Goal: Task Accomplishment & Management: Complete application form

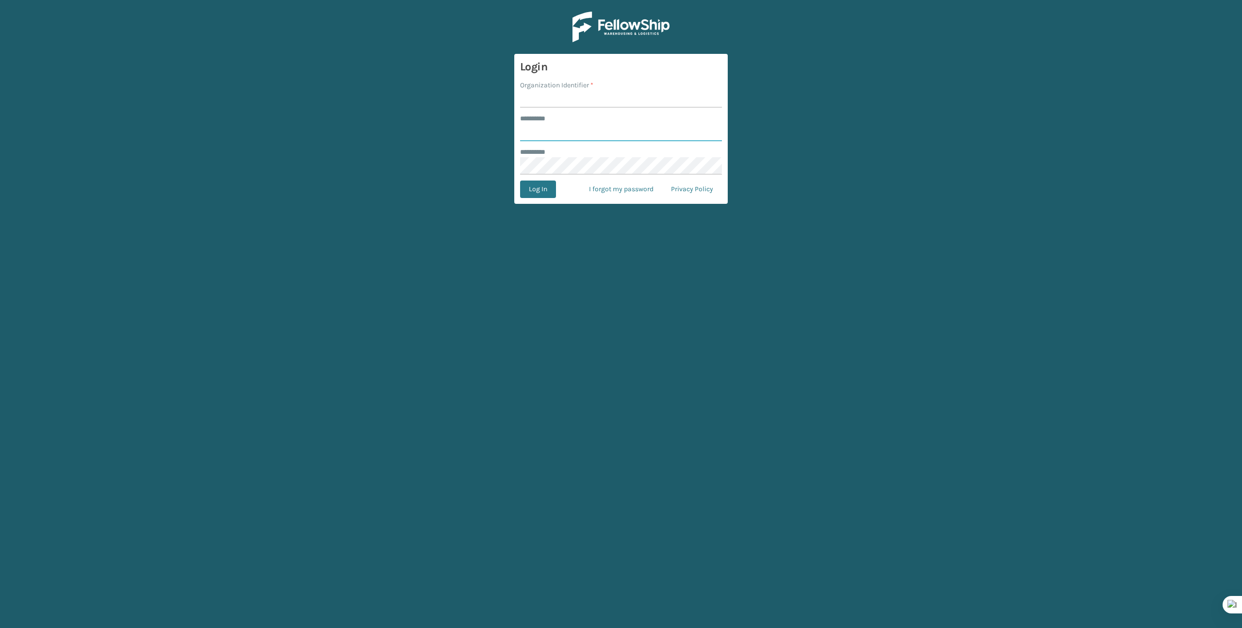
type input "*******"
click at [545, 100] on input "Organization Identifier *" at bounding box center [621, 98] width 202 height 17
click at [547, 103] on input "Organization Identifier *" at bounding box center [621, 98] width 202 height 17
type input "Brightech"
click at [534, 191] on button "Log In" at bounding box center [538, 188] width 36 height 17
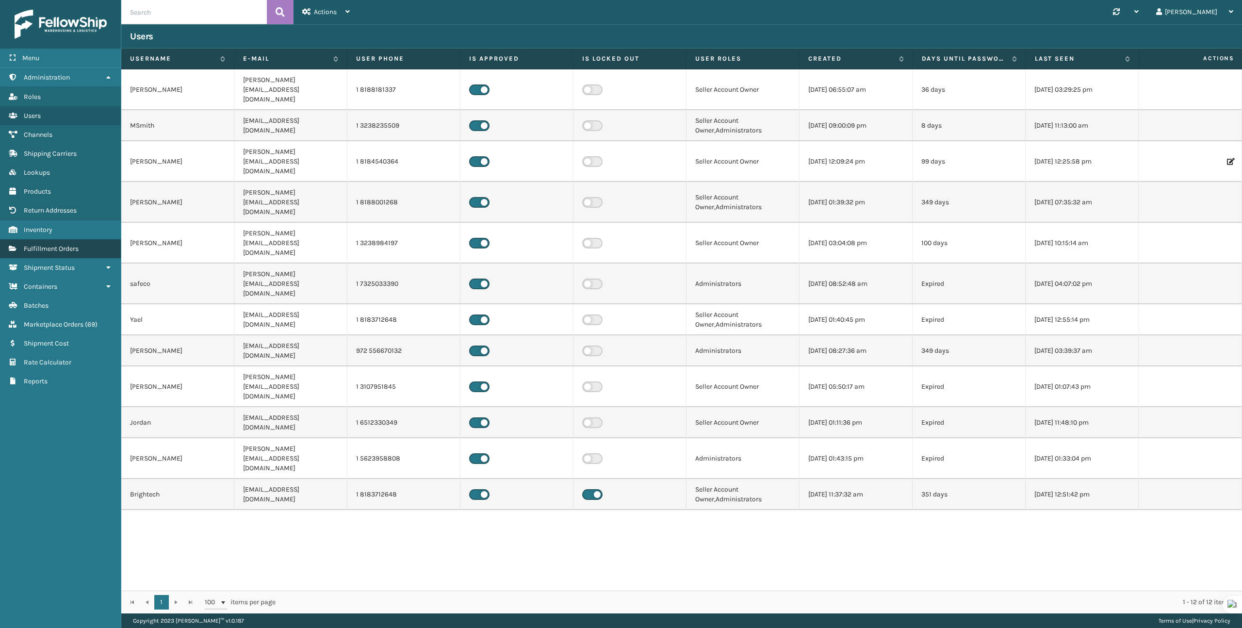
click at [39, 249] on span "Fulfillment Orders" at bounding box center [51, 248] width 55 height 8
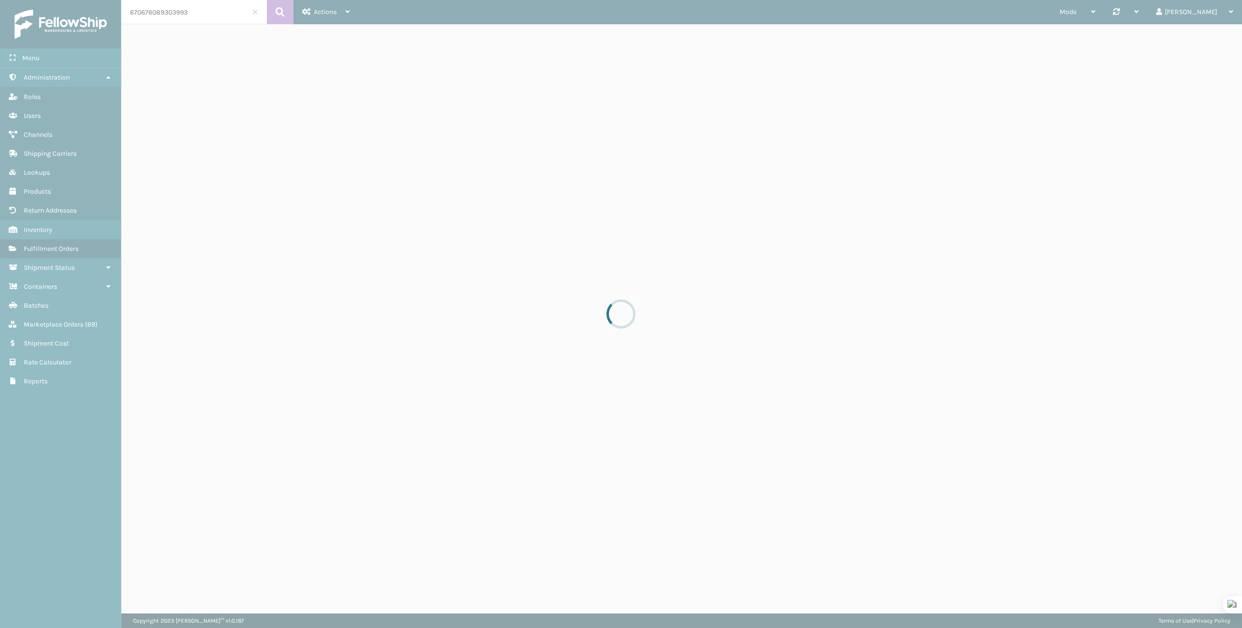
click at [185, 11] on div at bounding box center [621, 314] width 1242 height 628
click at [186, 10] on div at bounding box center [621, 314] width 1242 height 628
click at [186, 10] on input "670676089303993" at bounding box center [194, 12] width 146 height 24
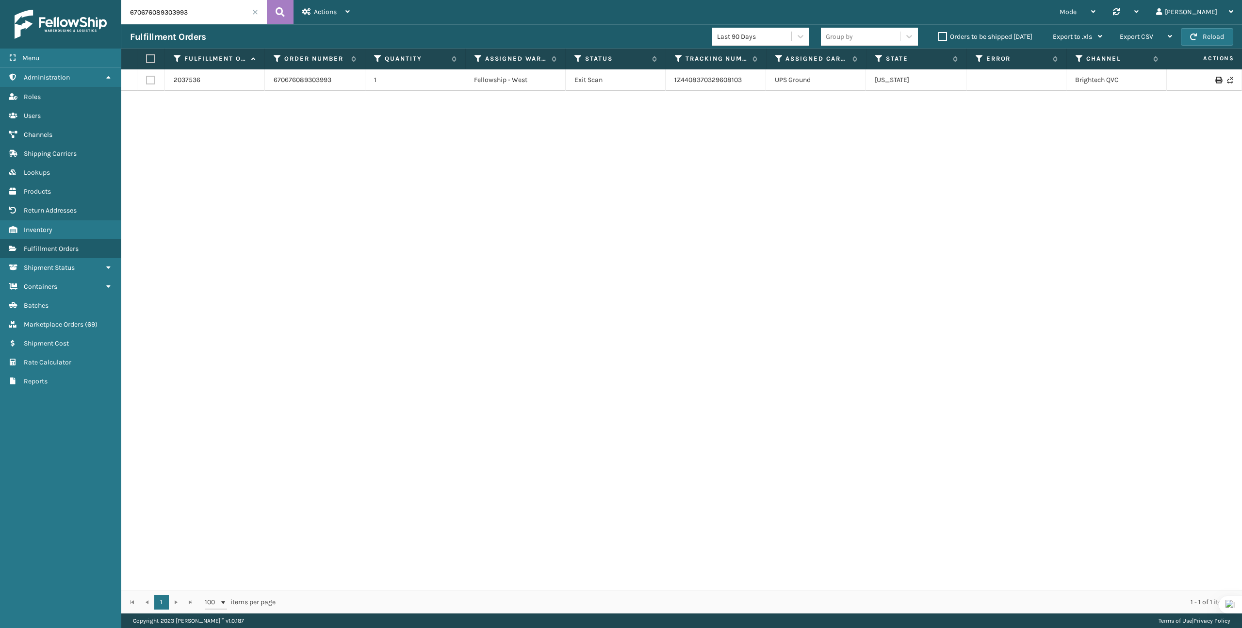
click at [186, 10] on input "670676089303993" at bounding box center [194, 12] width 146 height 24
paste input "294611117"
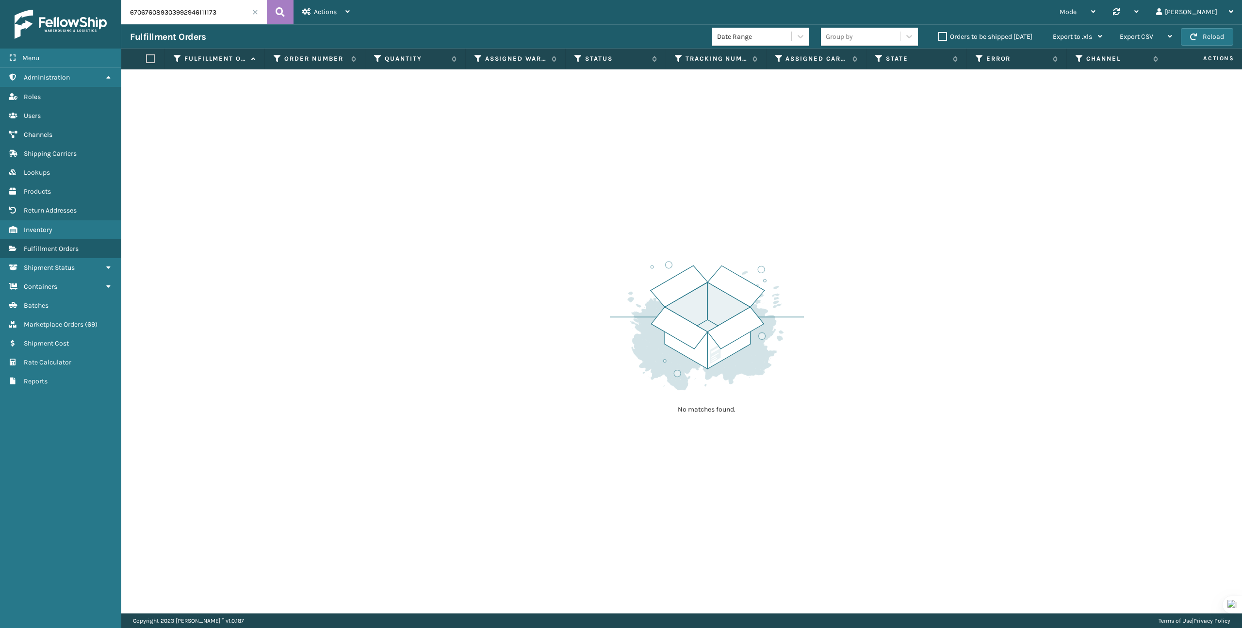
click at [186, 10] on input "670676089303992946111173" at bounding box center [194, 12] width 146 height 24
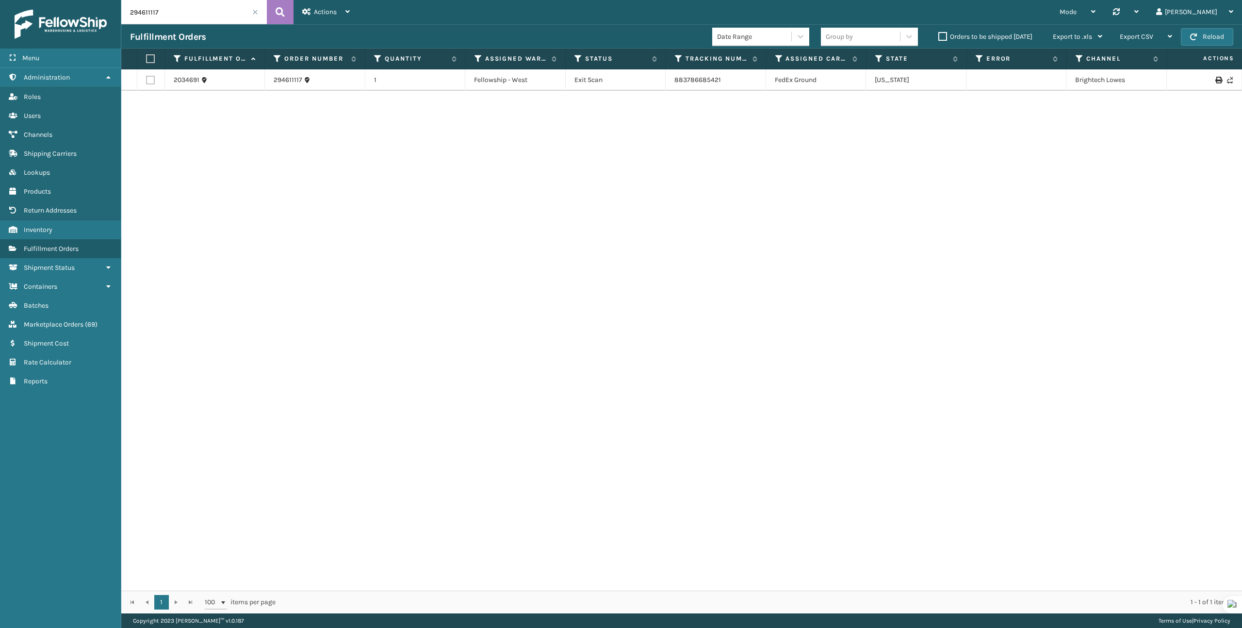
click at [192, 12] on input "294611117" at bounding box center [194, 12] width 146 height 24
paste input "8195427562"
type input "8195427562"
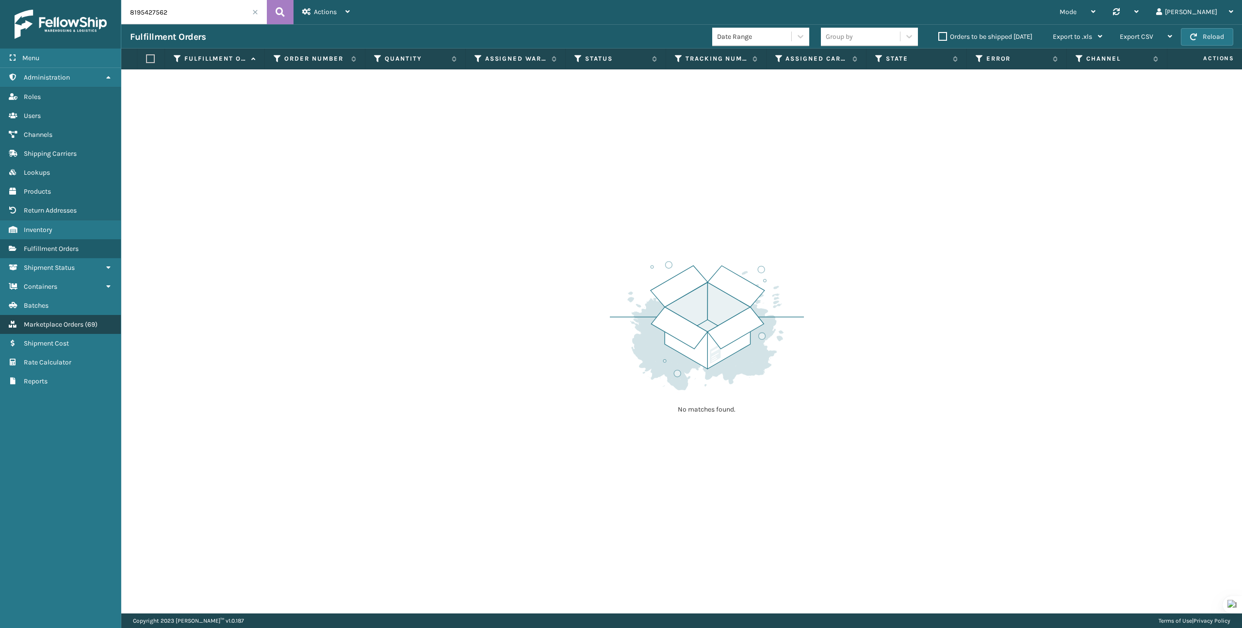
click at [80, 316] on link "Marketplace Orders ( 69 )" at bounding box center [60, 324] width 121 height 19
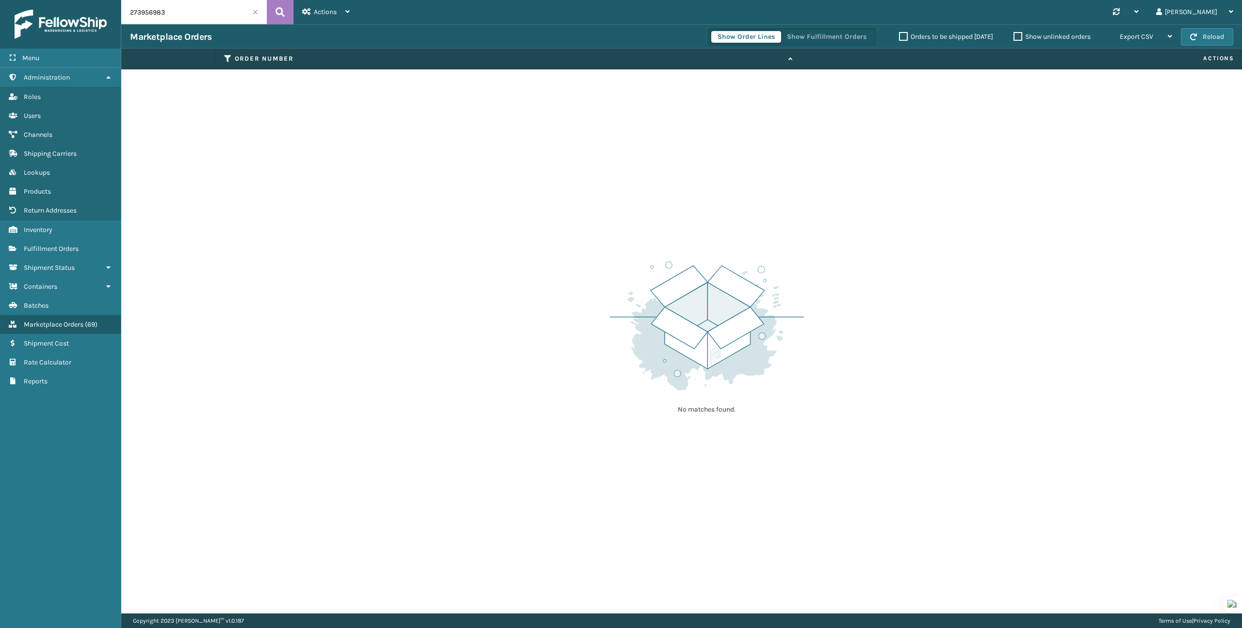
click at [190, 12] on input "273956983" at bounding box center [194, 12] width 146 height 24
paste input "8195427562"
click at [232, 8] on input "8195427562" at bounding box center [194, 12] width 146 height 24
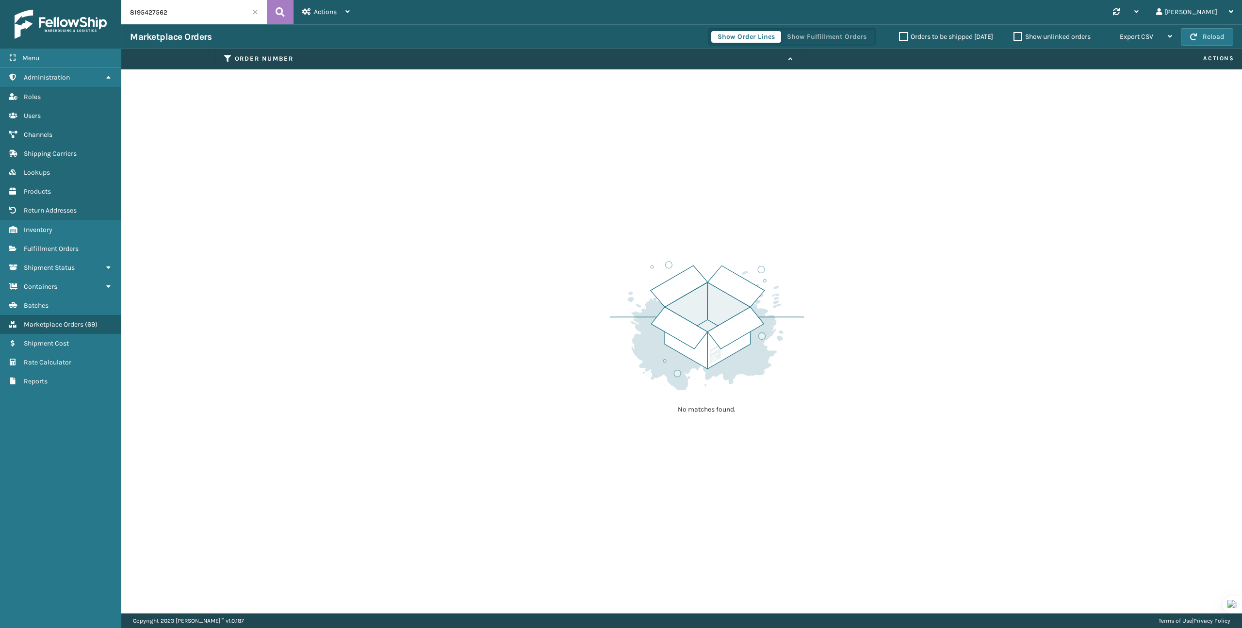
click at [232, 9] on input "8195427562" at bounding box center [194, 12] width 146 height 24
paste input "922002242808626"
type input "922002242808626"
click at [50, 239] on link "Fulfillment Orders" at bounding box center [60, 248] width 121 height 19
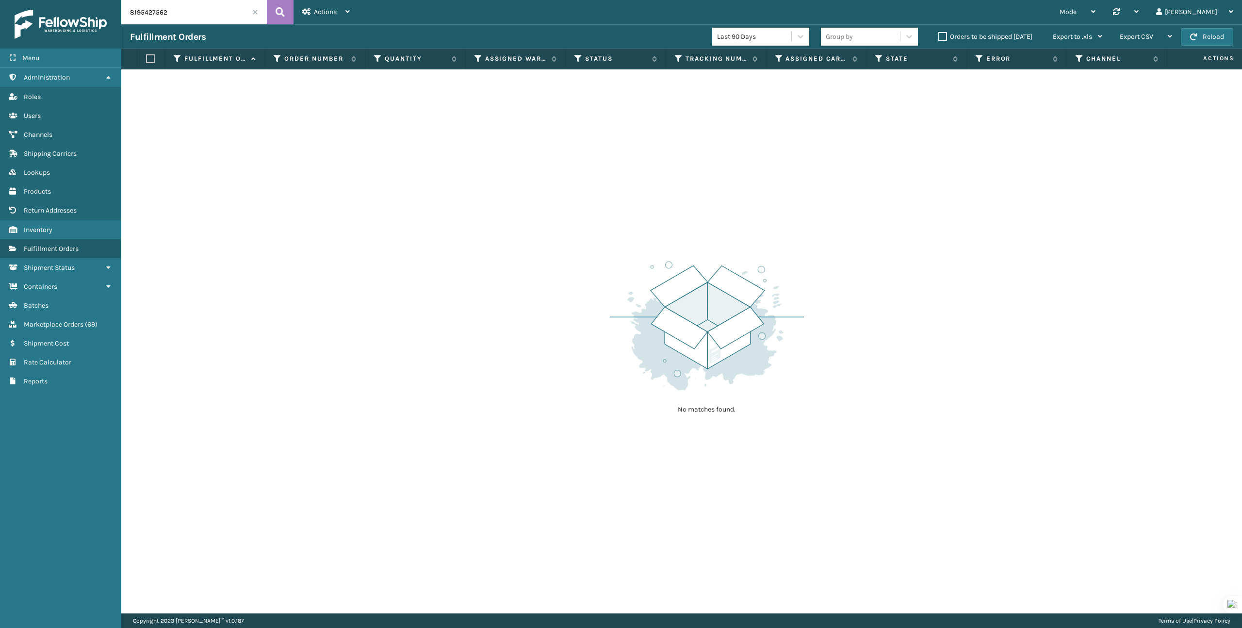
click at [184, 20] on input "8195427562" at bounding box center [194, 12] width 146 height 24
paste input "922002242808626"
click at [178, 6] on input "922002242808626" at bounding box center [194, 12] width 146 height 24
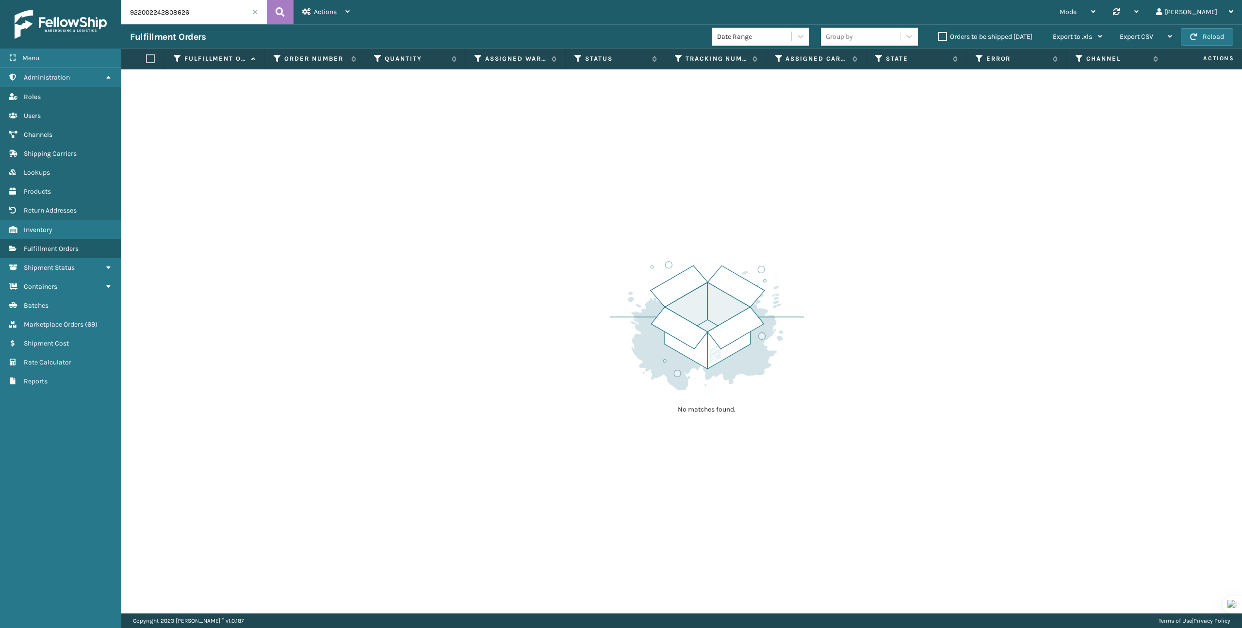
click at [178, 7] on input "922002242808626" at bounding box center [194, 12] width 146 height 24
paste input "273999900"
type input "273999900"
click at [46, 324] on span "Marketplace Orders" at bounding box center [54, 324] width 60 height 8
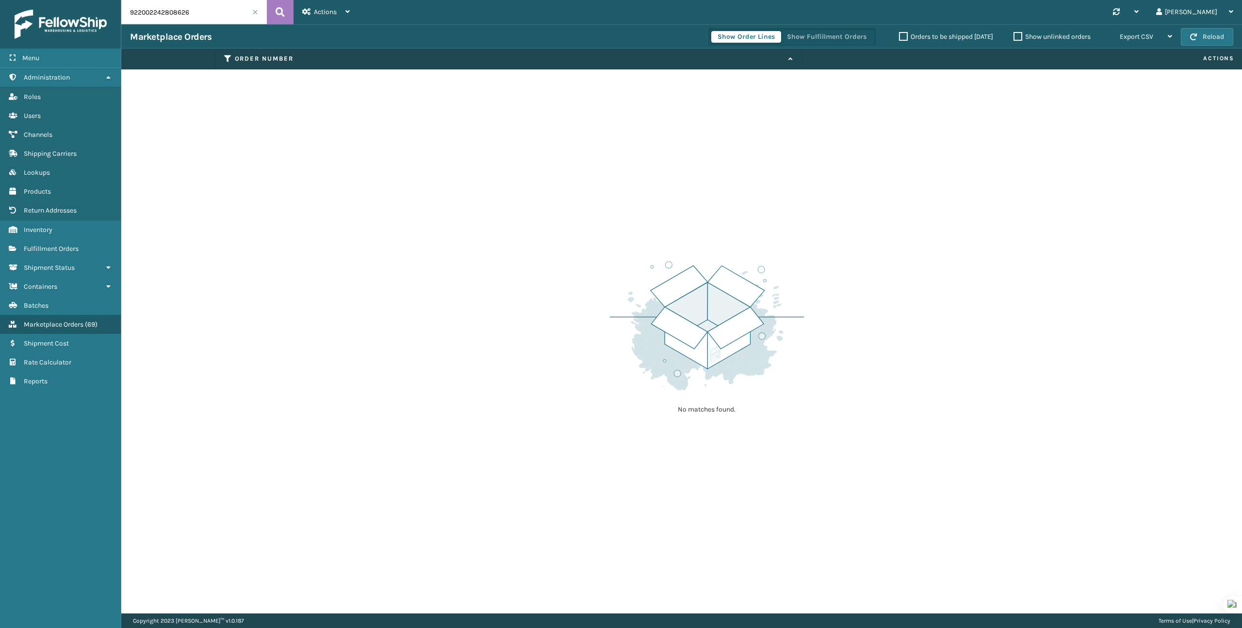
click at [189, 19] on input "922002242808626" at bounding box center [194, 12] width 146 height 24
click at [189, 18] on input "922002242808626" at bounding box center [194, 12] width 146 height 24
paste input "273999900"
click at [248, 12] on input "273999900" at bounding box center [194, 12] width 146 height 24
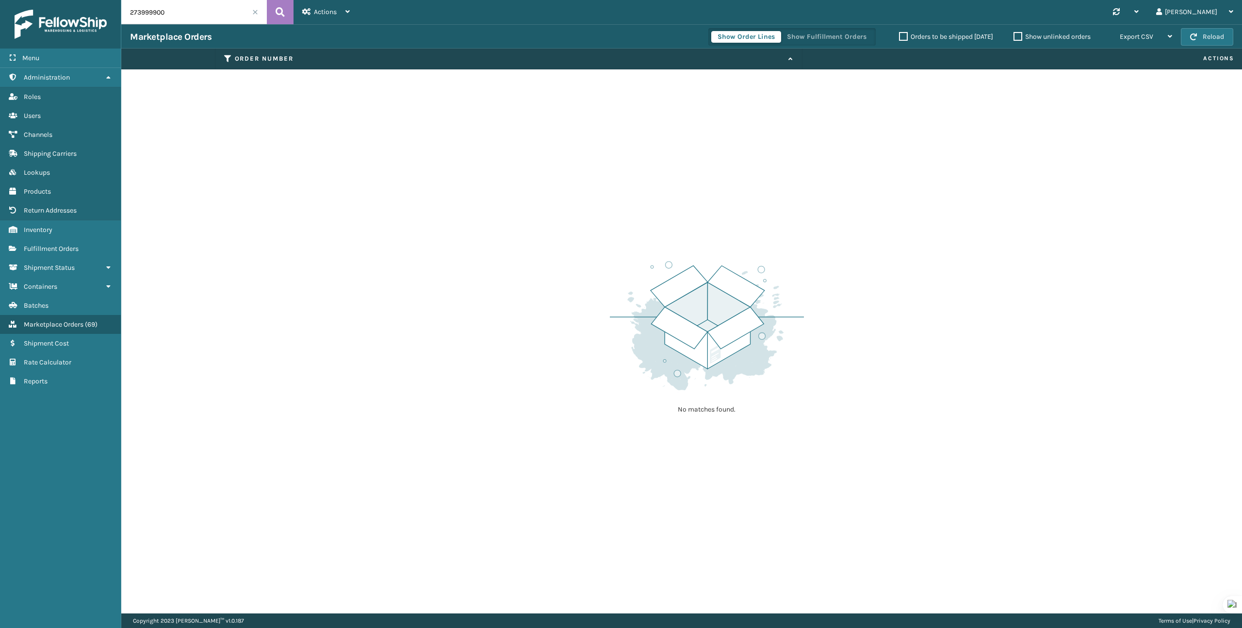
click at [245, 12] on input "273999900" at bounding box center [194, 12] width 146 height 24
click at [259, 9] on input "273999900" at bounding box center [194, 12] width 146 height 24
click at [218, 23] on input "273999900" at bounding box center [194, 12] width 146 height 24
click at [218, 22] on input "273999900" at bounding box center [194, 12] width 146 height 24
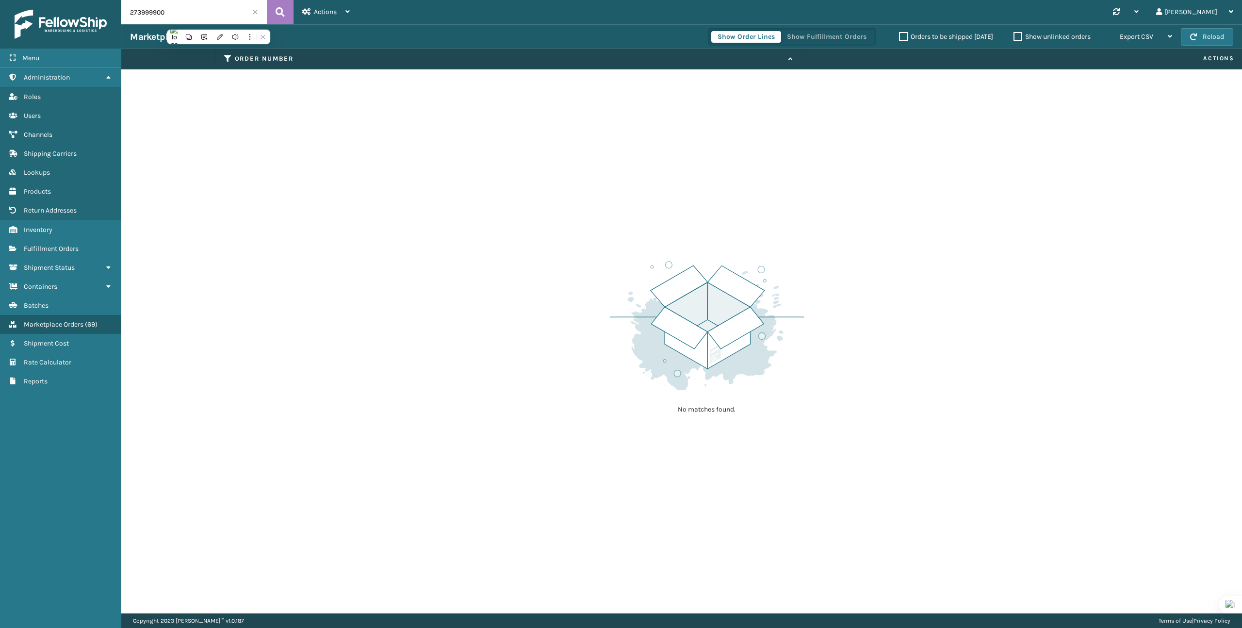
paste input "8195427562"
type input "8195427562"
click at [229, 18] on input "8195427562" at bounding box center [194, 12] width 146 height 24
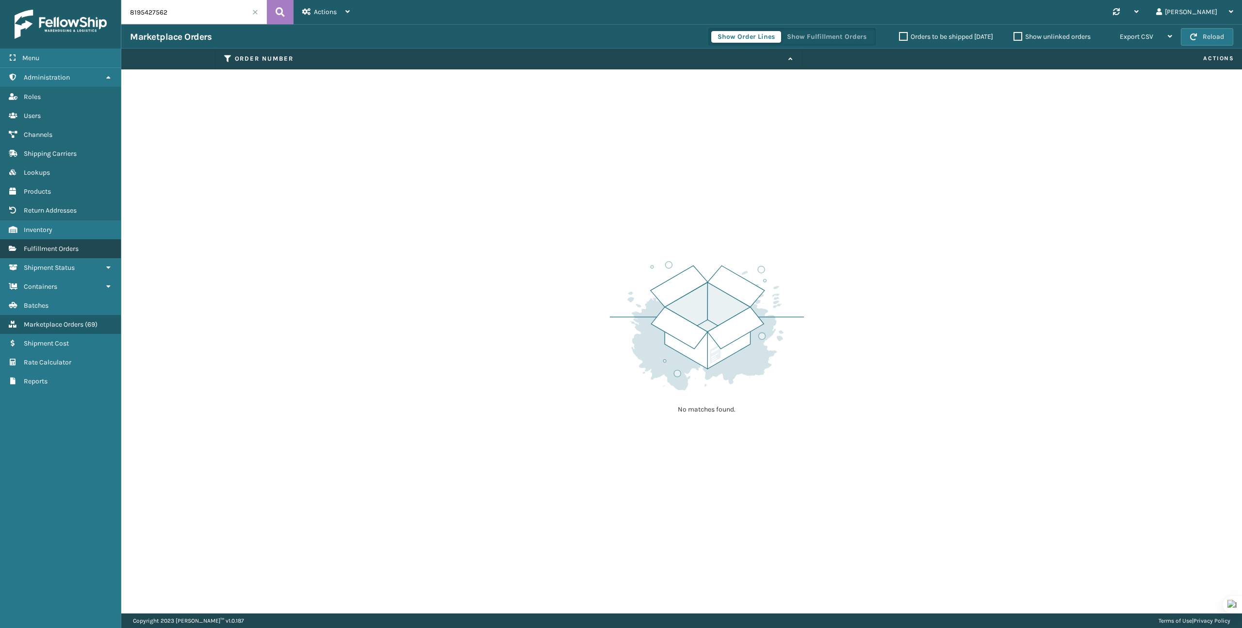
click at [72, 244] on span "Fulfillment Orders" at bounding box center [51, 248] width 55 height 8
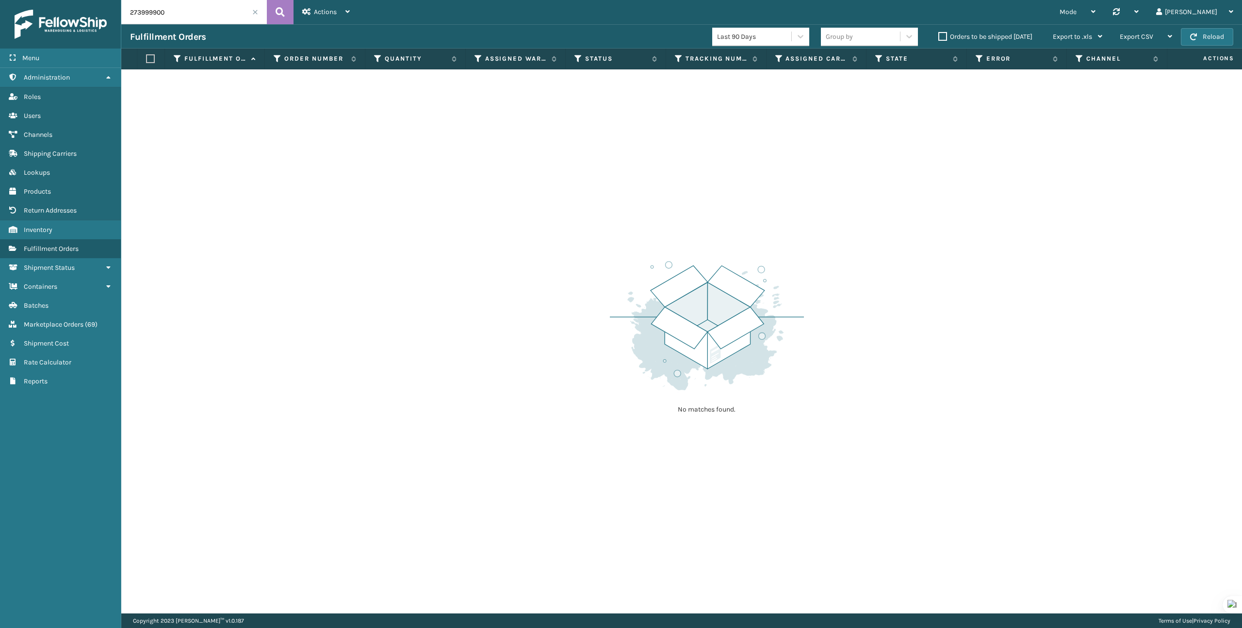
click at [212, 8] on input "273999900" at bounding box center [194, 12] width 146 height 24
paste input "8195427562"
click at [165, 9] on input "8195427562" at bounding box center [194, 12] width 146 height 24
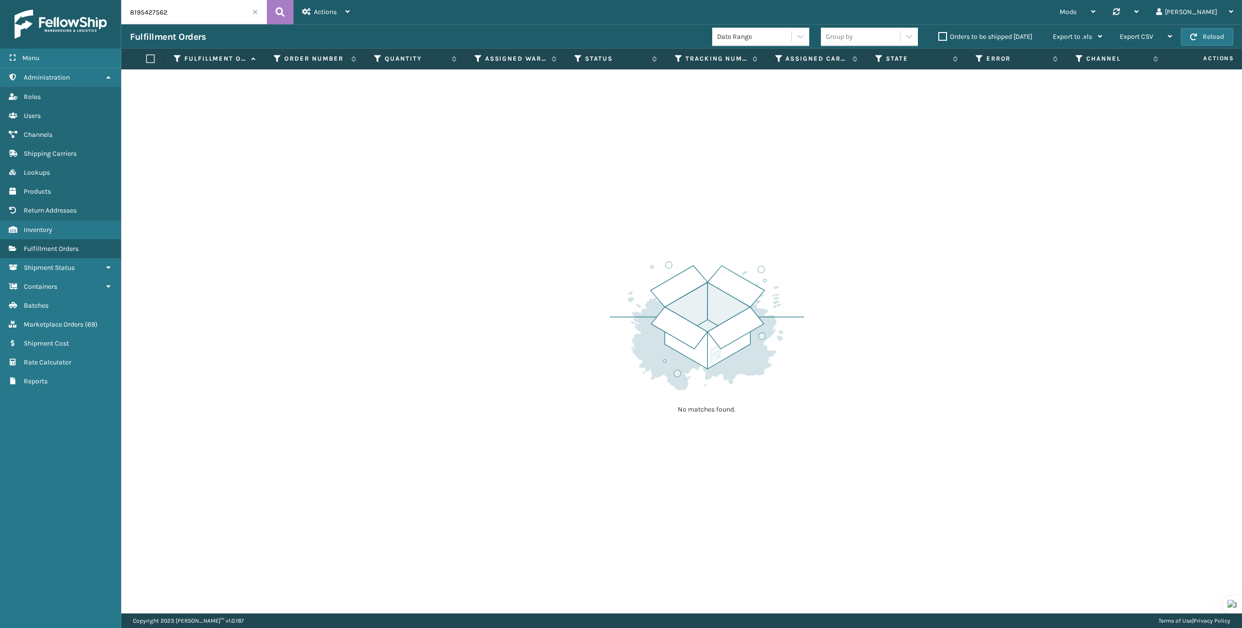
click at [165, 9] on input "8195427562" at bounding box center [194, 12] width 146 height 24
paste input "273956983"
click at [152, 15] on input "273956983" at bounding box center [194, 12] width 146 height 24
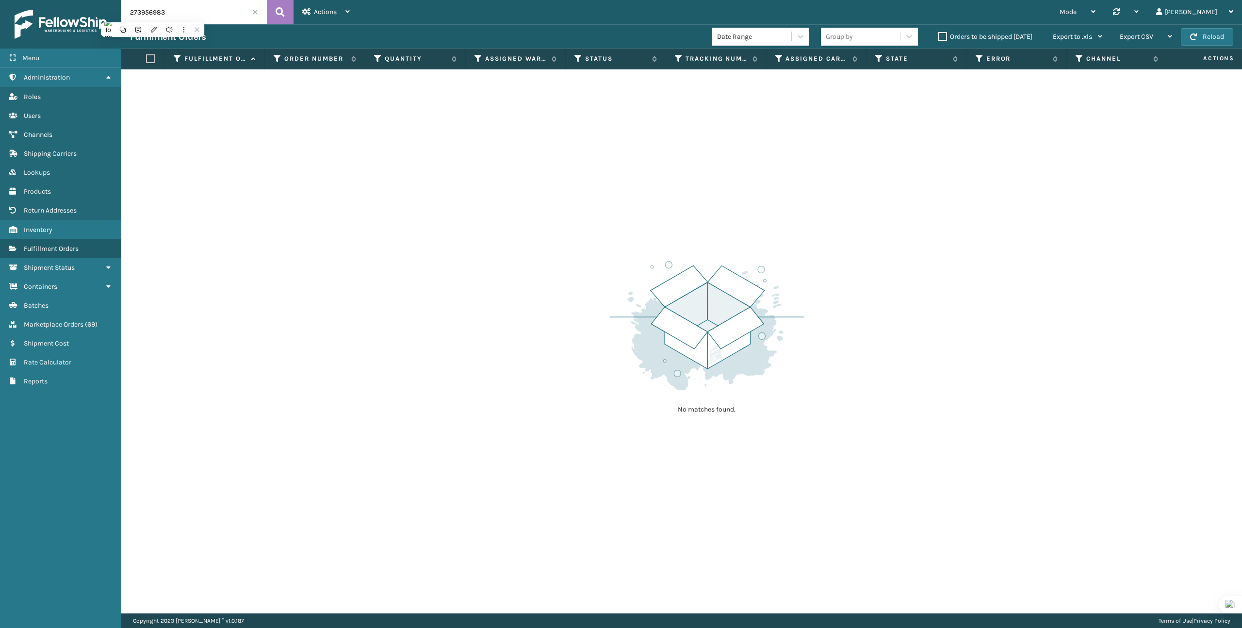
click at [152, 15] on input "273956983" at bounding box center [194, 12] width 146 height 24
paste input "8195427562"
type input "8195427562"
click at [59, 316] on link "Shipment Status Marketplace Orders ( 69 )" at bounding box center [60, 324] width 121 height 19
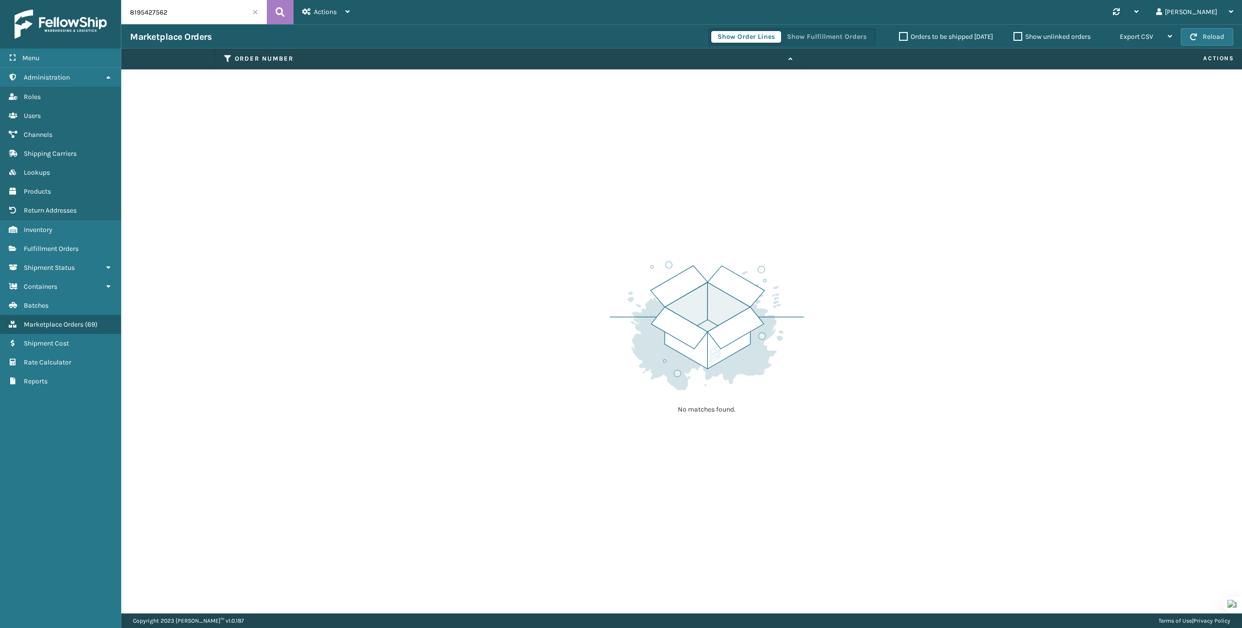
click at [255, 10] on span at bounding box center [255, 12] width 6 height 6
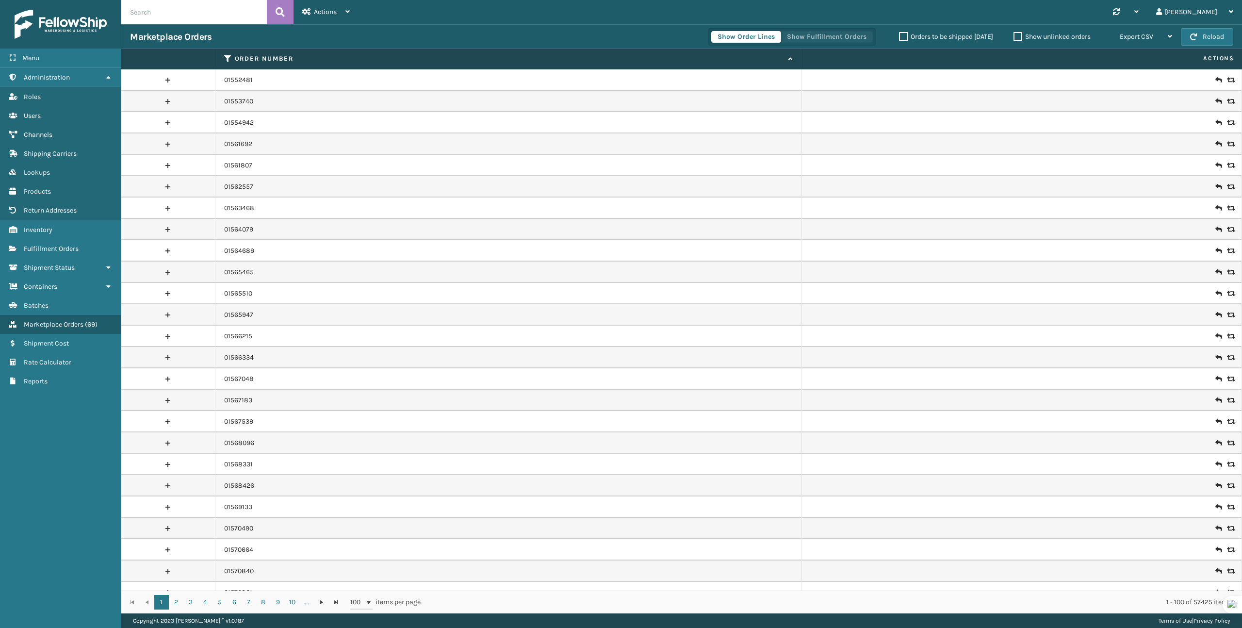
click at [816, 36] on button "Show Fulfillment Orders" at bounding box center [826, 37] width 92 height 12
click at [763, 36] on button "Show Order Lines" at bounding box center [746, 37] width 70 height 12
click at [343, 17] on div "Actions" at bounding box center [326, 12] width 48 height 24
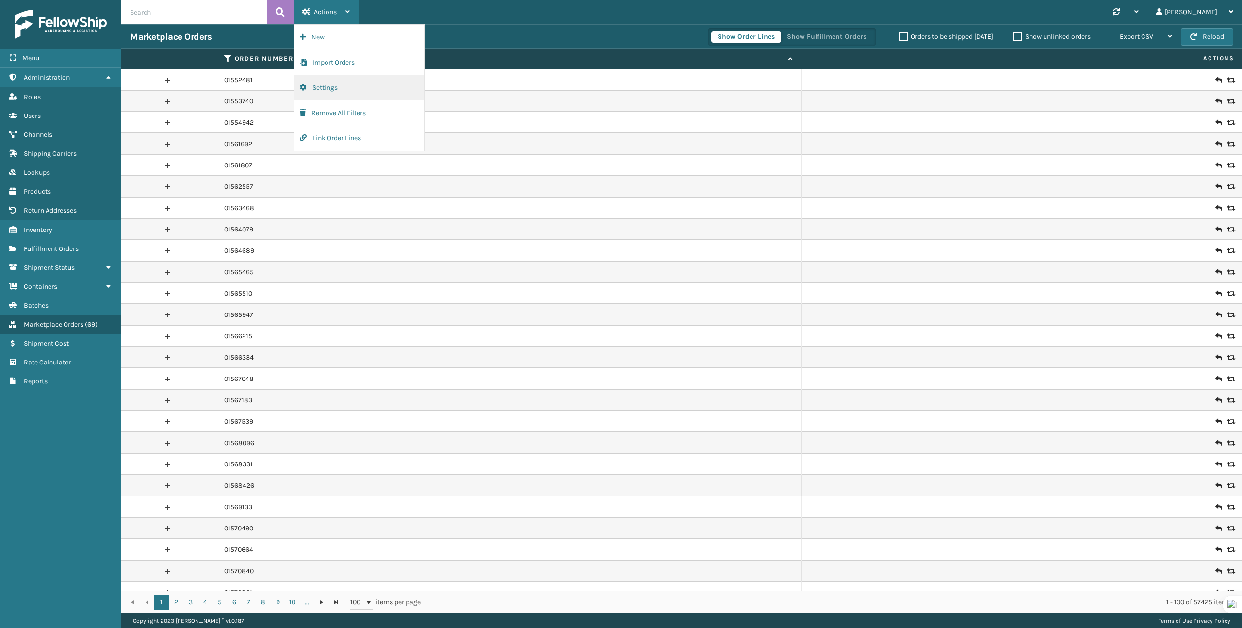
click at [333, 92] on button "Settings" at bounding box center [359, 87] width 130 height 25
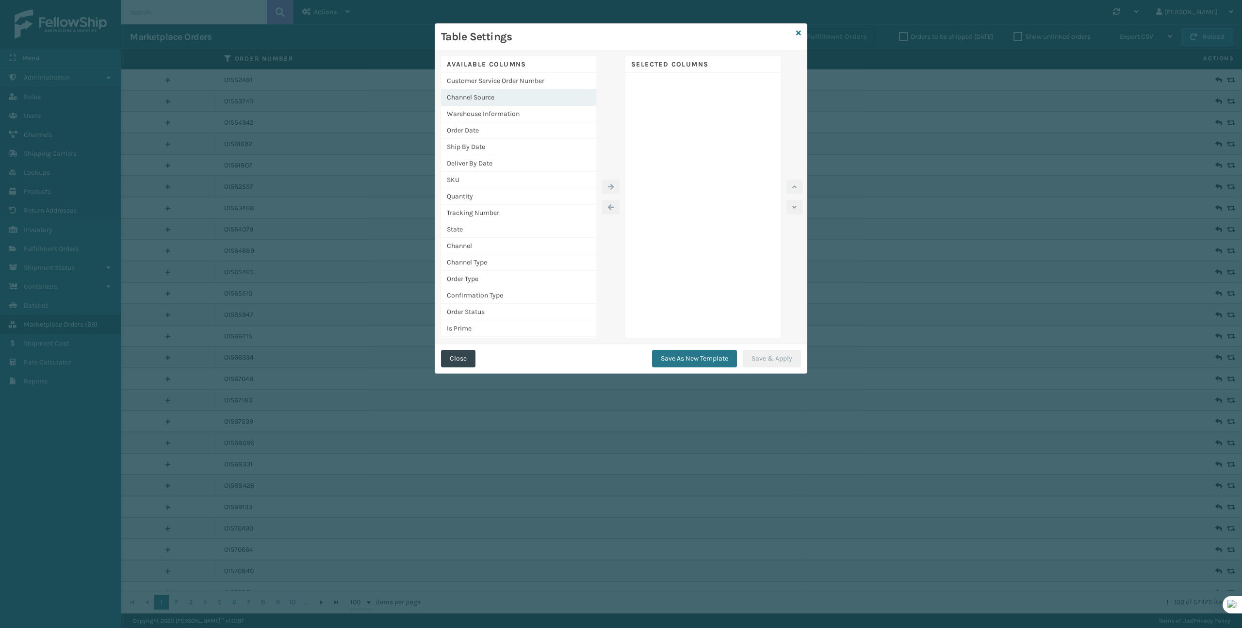
click at [507, 97] on div "Channel Source" at bounding box center [518, 97] width 155 height 16
click at [614, 185] on button "button" at bounding box center [610, 186] width 17 height 15
click at [517, 119] on div "Order Date" at bounding box center [518, 114] width 155 height 16
click at [608, 184] on icon "button" at bounding box center [611, 186] width 6 height 7
click at [521, 150] on div "SKU" at bounding box center [518, 147] width 155 height 16
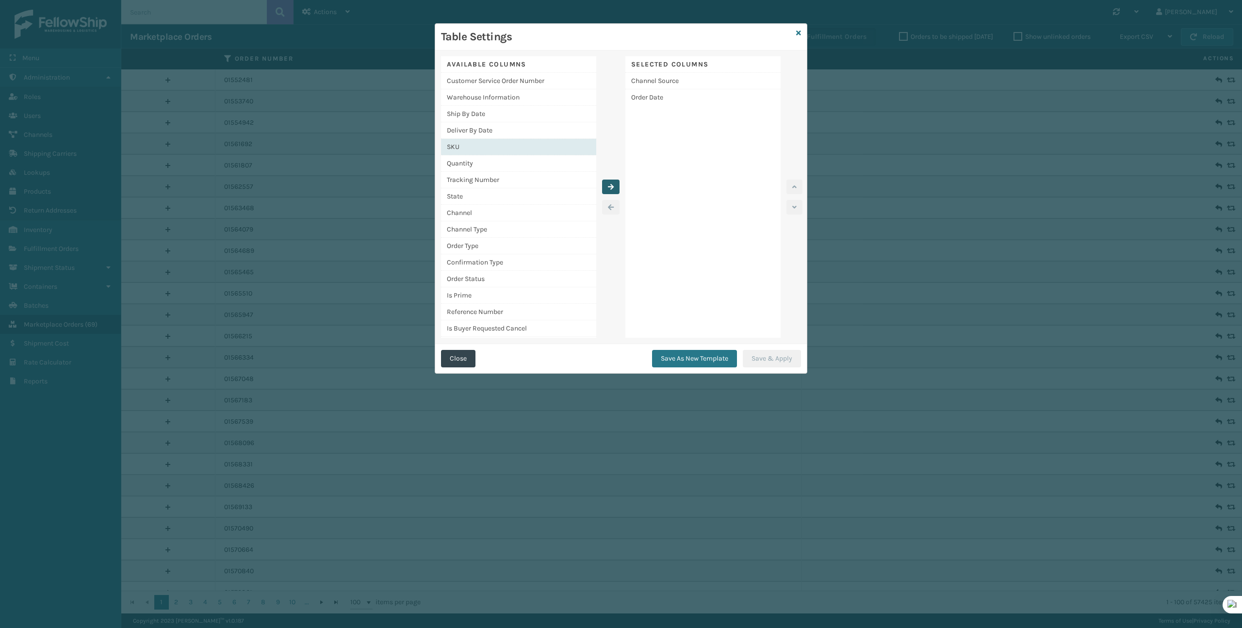
click at [609, 185] on icon "button" at bounding box center [611, 186] width 6 height 7
click at [545, 75] on div "Customer Service Order Number" at bounding box center [518, 81] width 155 height 16
click at [609, 190] on button "button" at bounding box center [610, 186] width 17 height 15
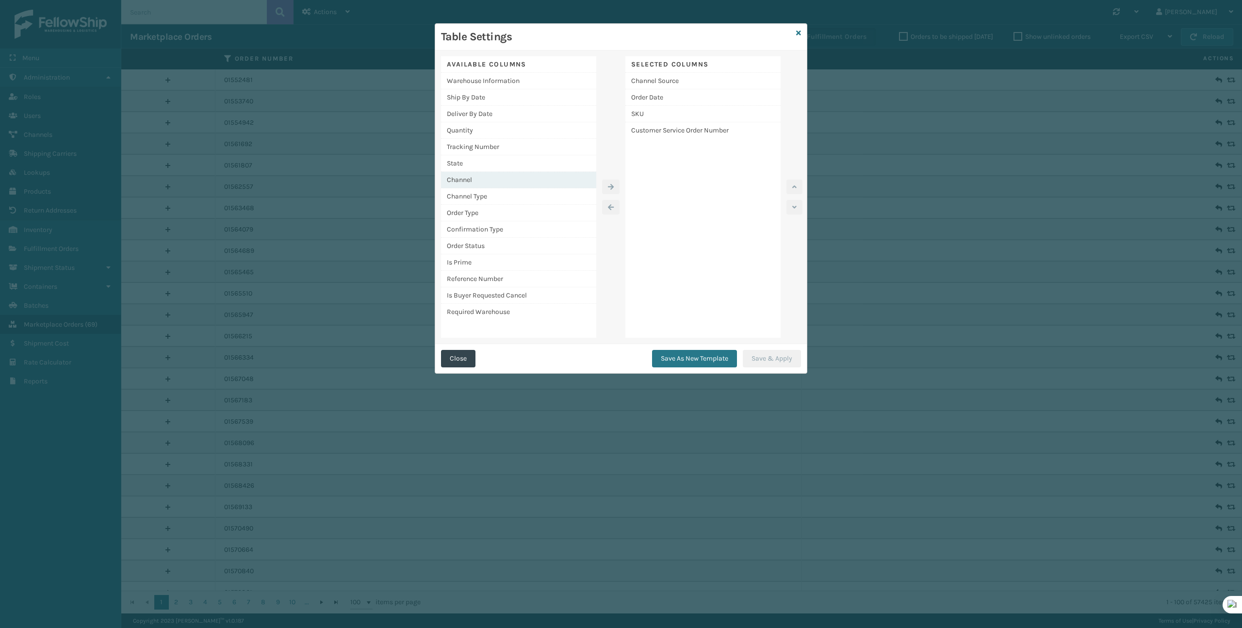
click at [555, 174] on div "Channel" at bounding box center [518, 180] width 155 height 16
click at [609, 184] on icon "button" at bounding box center [611, 186] width 6 height 7
click at [562, 175] on div "Channel Type" at bounding box center [518, 180] width 155 height 16
click at [616, 188] on button "button" at bounding box center [610, 186] width 17 height 15
click at [505, 126] on div "Quantity" at bounding box center [518, 130] width 155 height 16
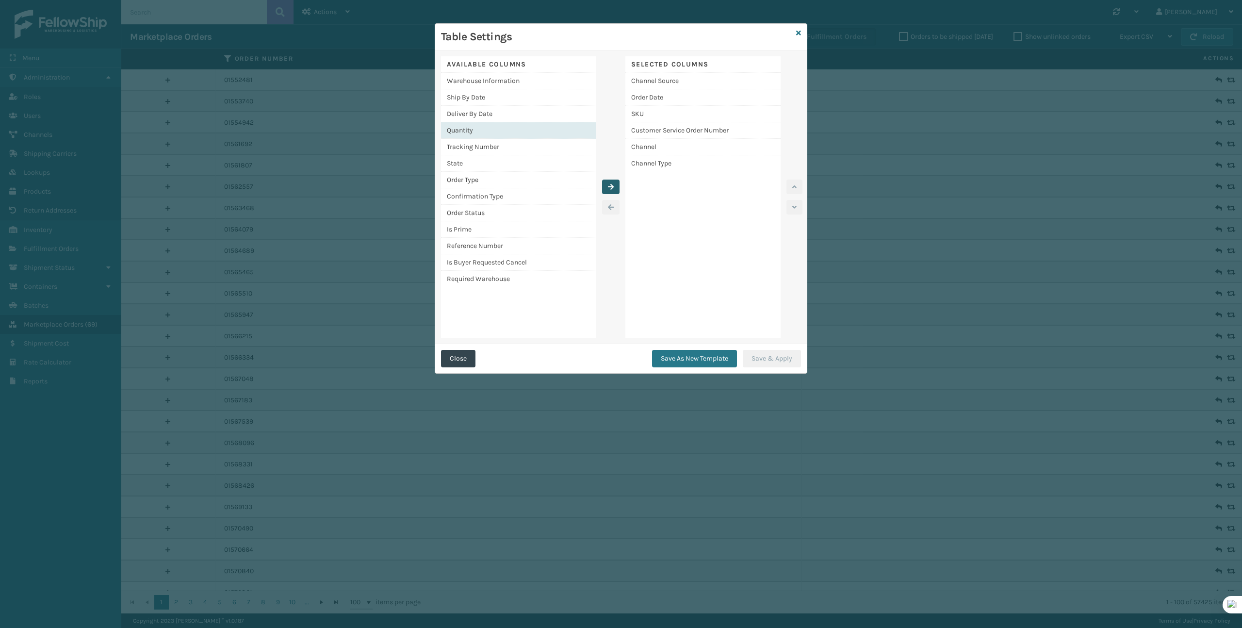
click at [612, 186] on icon "button" at bounding box center [611, 186] width 6 height 7
click at [692, 362] on button "Save As New Template" at bounding box center [694, 358] width 85 height 17
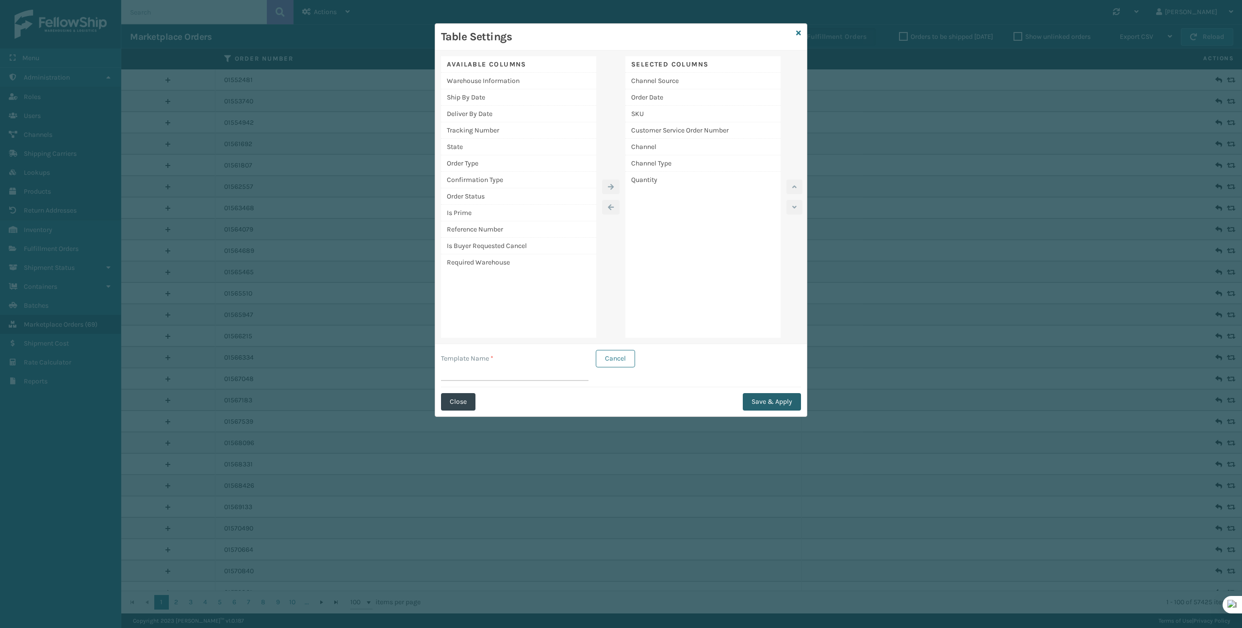
type input "V"
type input "Brightech"
click at [795, 407] on button "Save & Apply" at bounding box center [772, 401] width 58 height 17
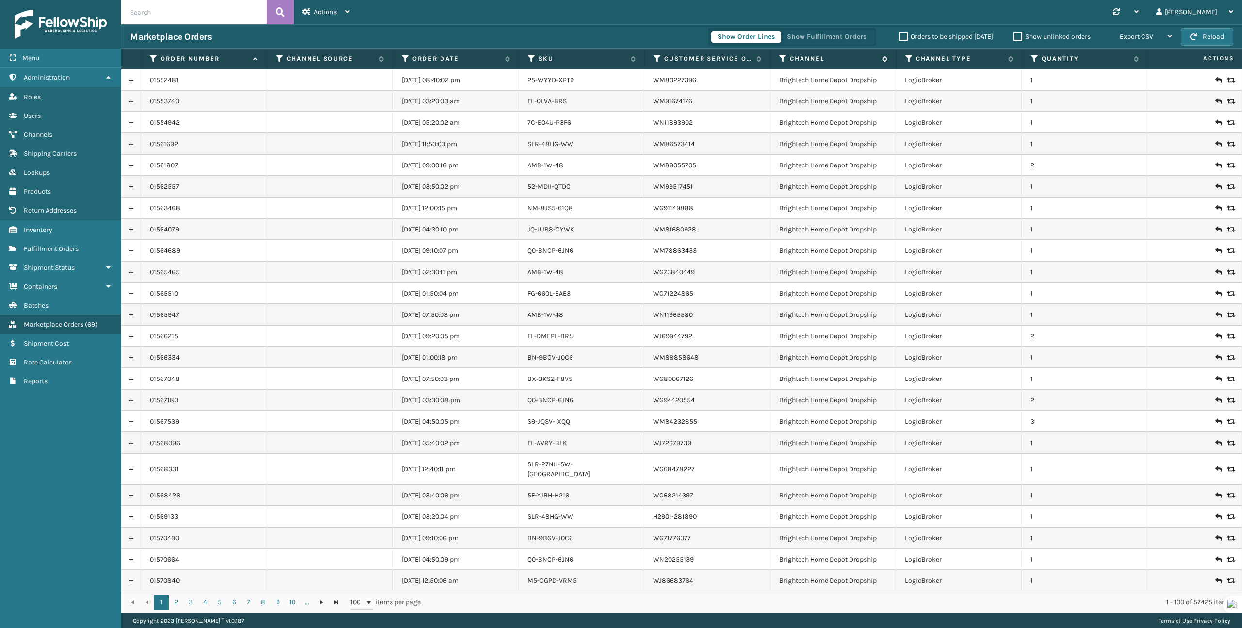
click at [784, 62] on icon at bounding box center [783, 58] width 8 height 9
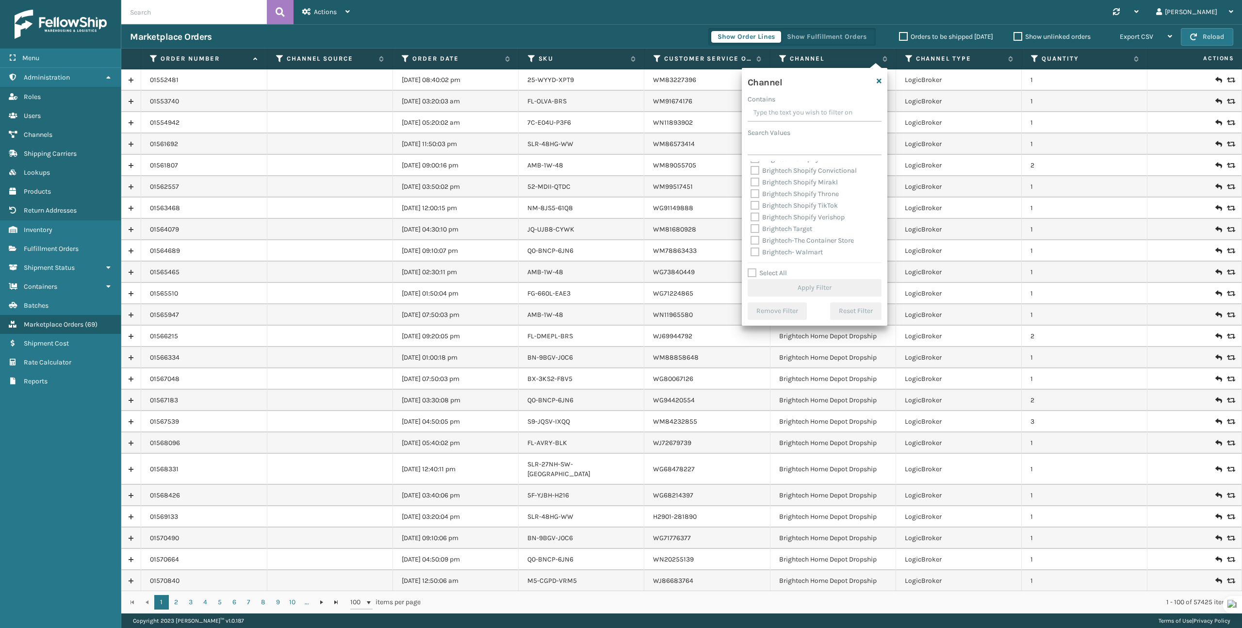
scroll to position [176, 0]
click at [754, 231] on label "Brightech Target" at bounding box center [781, 235] width 62 height 8
click at [751, 229] on input "Brightech Target" at bounding box center [750, 232] width 0 height 6
checkbox input "true"
click at [848, 289] on button "Apply Filter" at bounding box center [814, 287] width 134 height 17
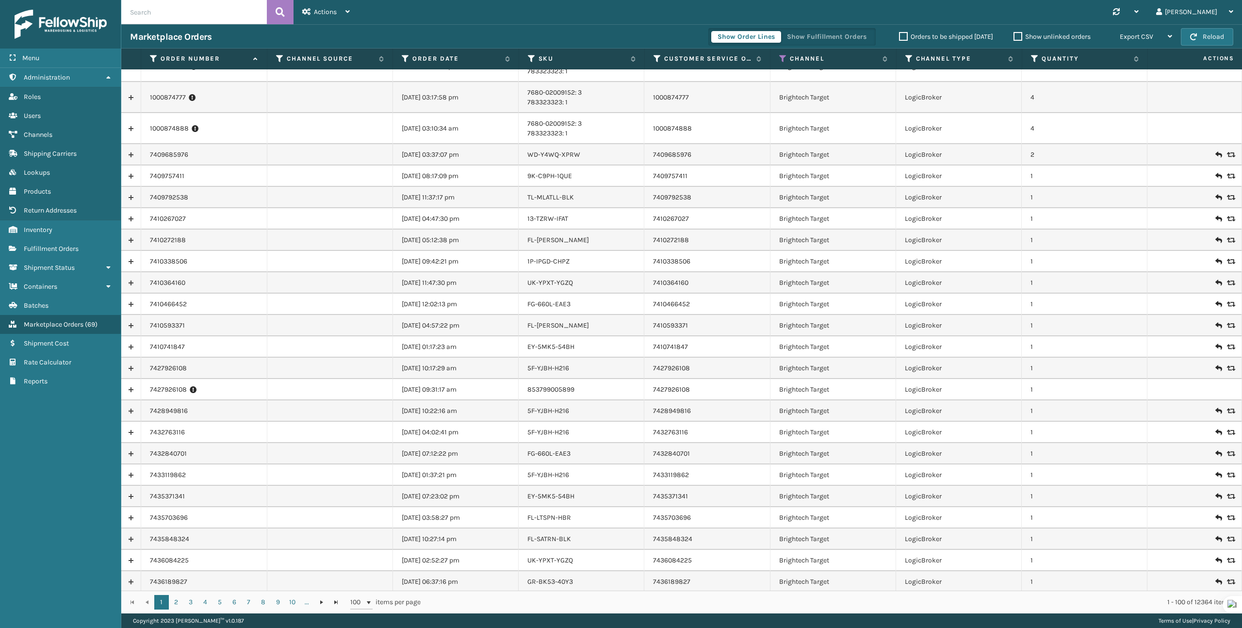
scroll to position [0, 0]
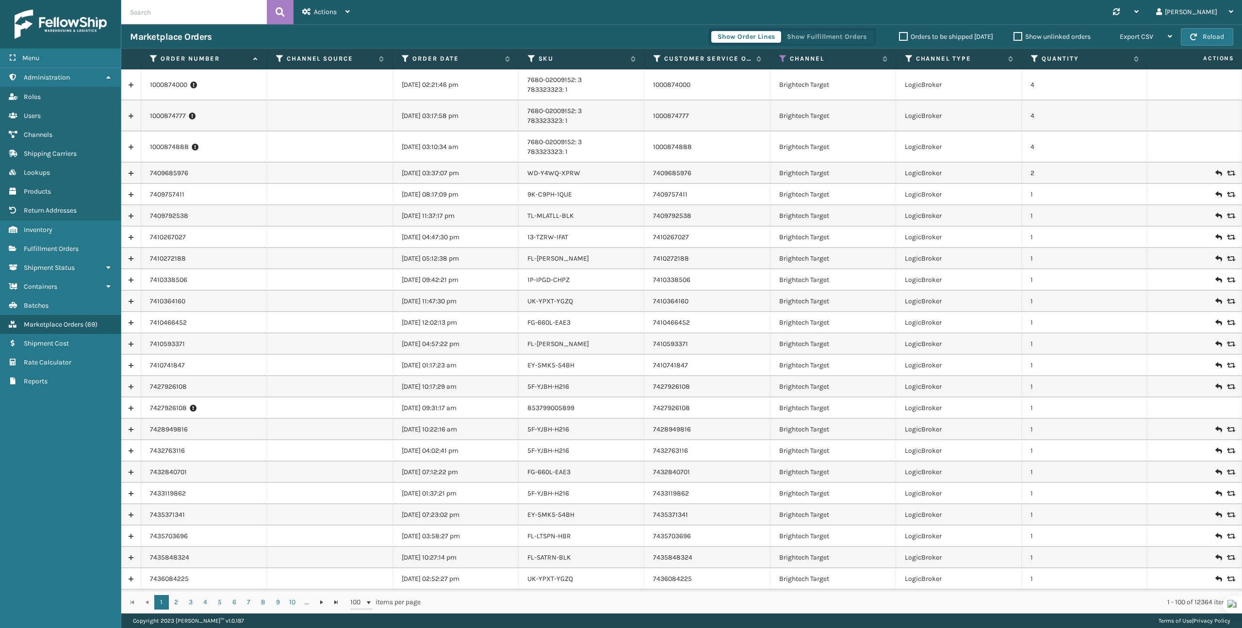
click at [465, 54] on th "Order Date" at bounding box center [456, 59] width 126 height 21
click at [455, 57] on label "Order Date" at bounding box center [455, 58] width 87 height 9
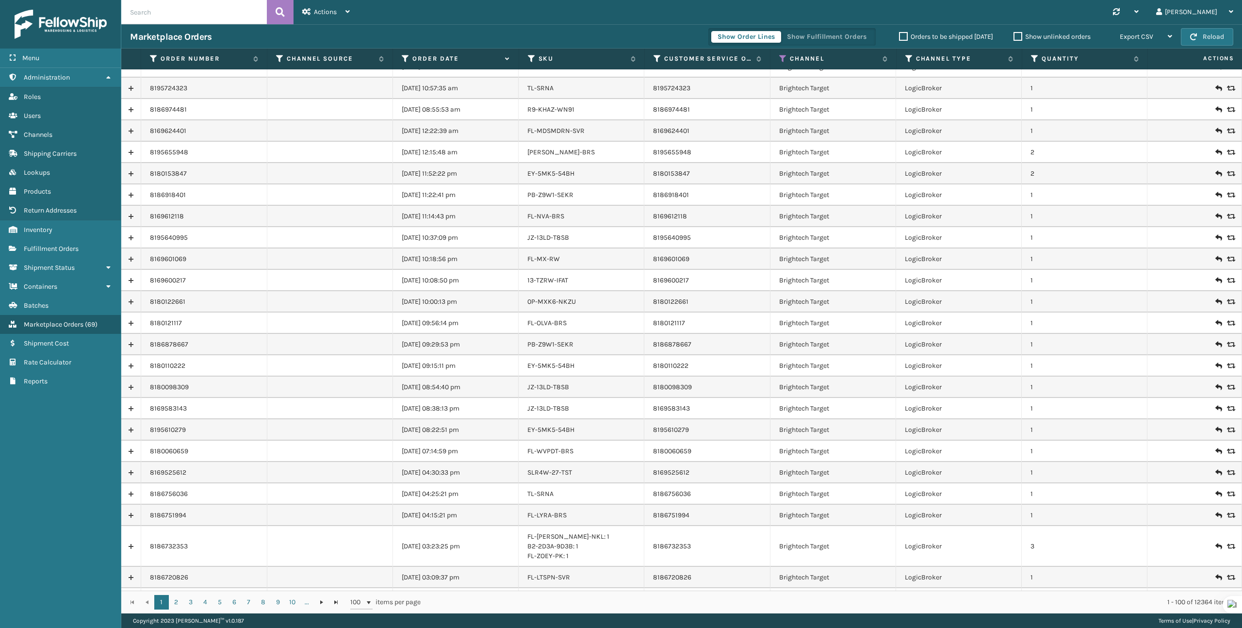
scroll to position [878, 0]
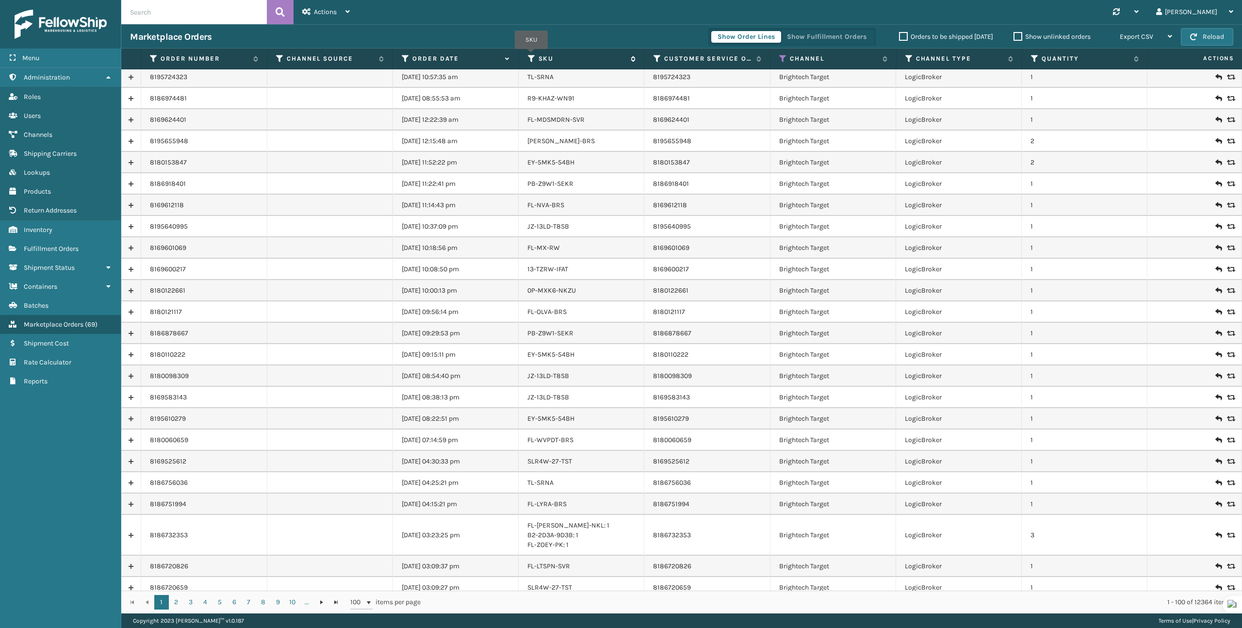
click at [531, 56] on icon at bounding box center [532, 58] width 8 height 9
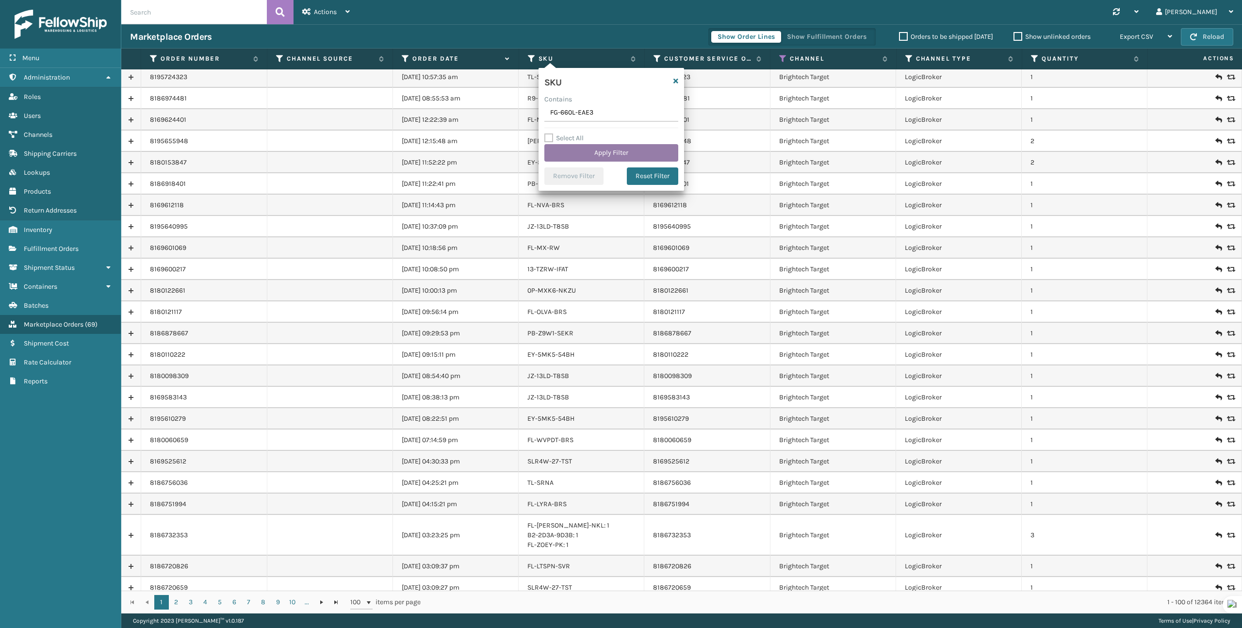
type input "FG-660L-EAE3"
click at [604, 151] on button "Apply Filter" at bounding box center [611, 152] width 134 height 17
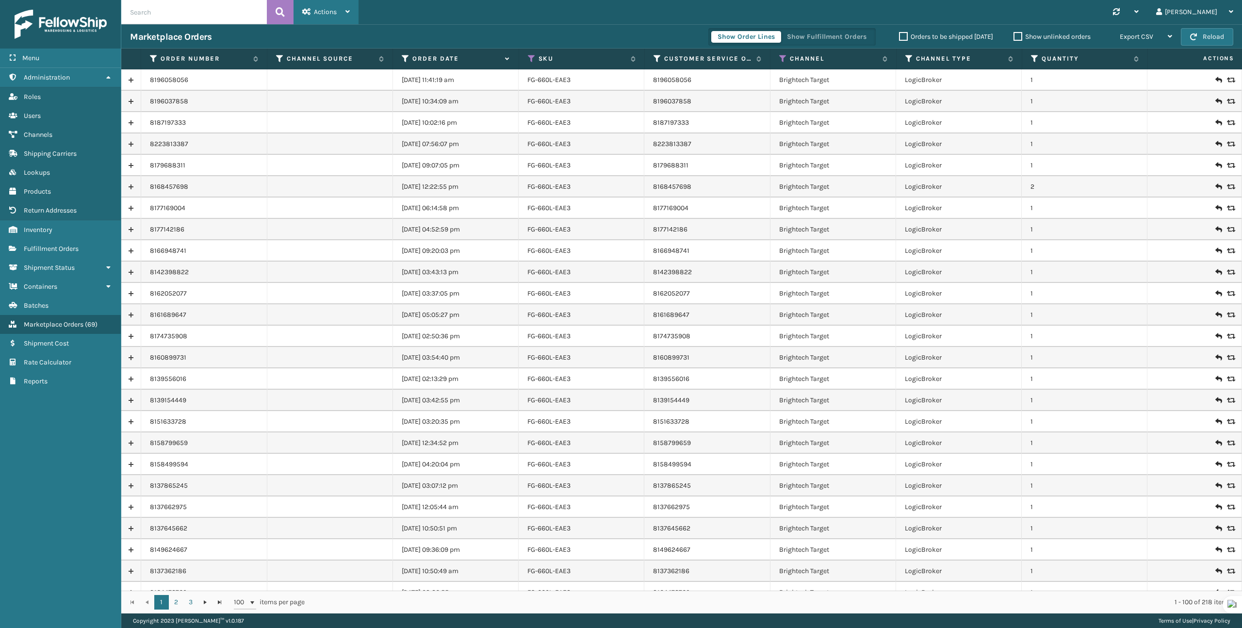
click at [345, 14] on div "Actions" at bounding box center [326, 12] width 48 height 24
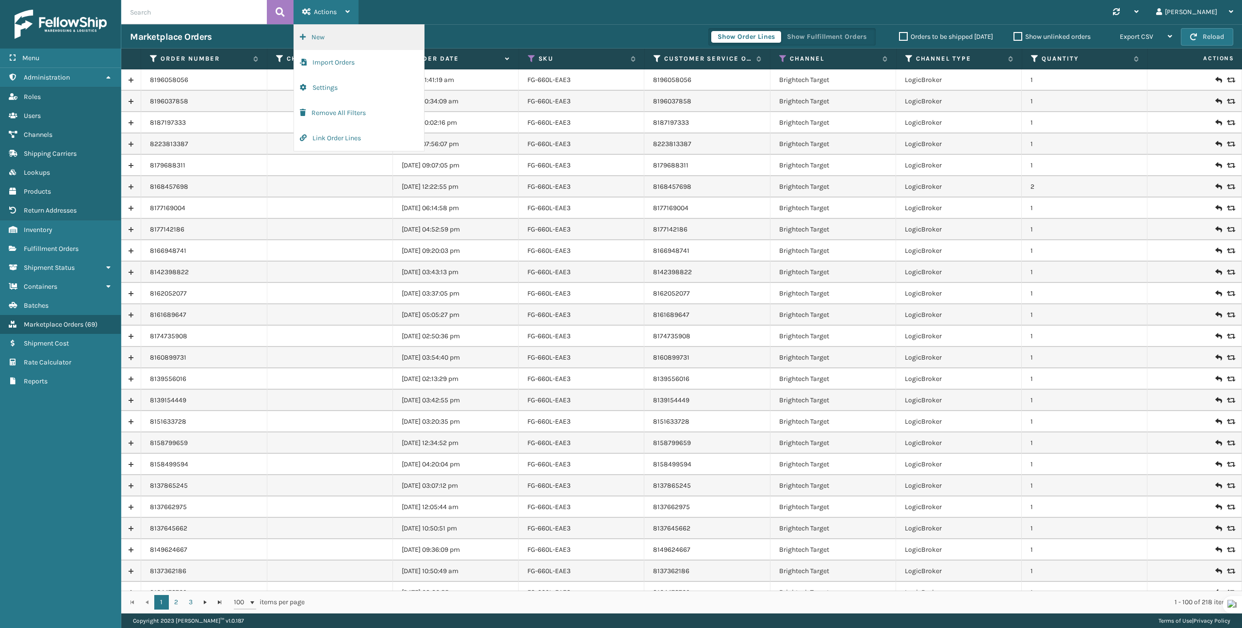
click at [335, 42] on button "New" at bounding box center [359, 37] width 130 height 25
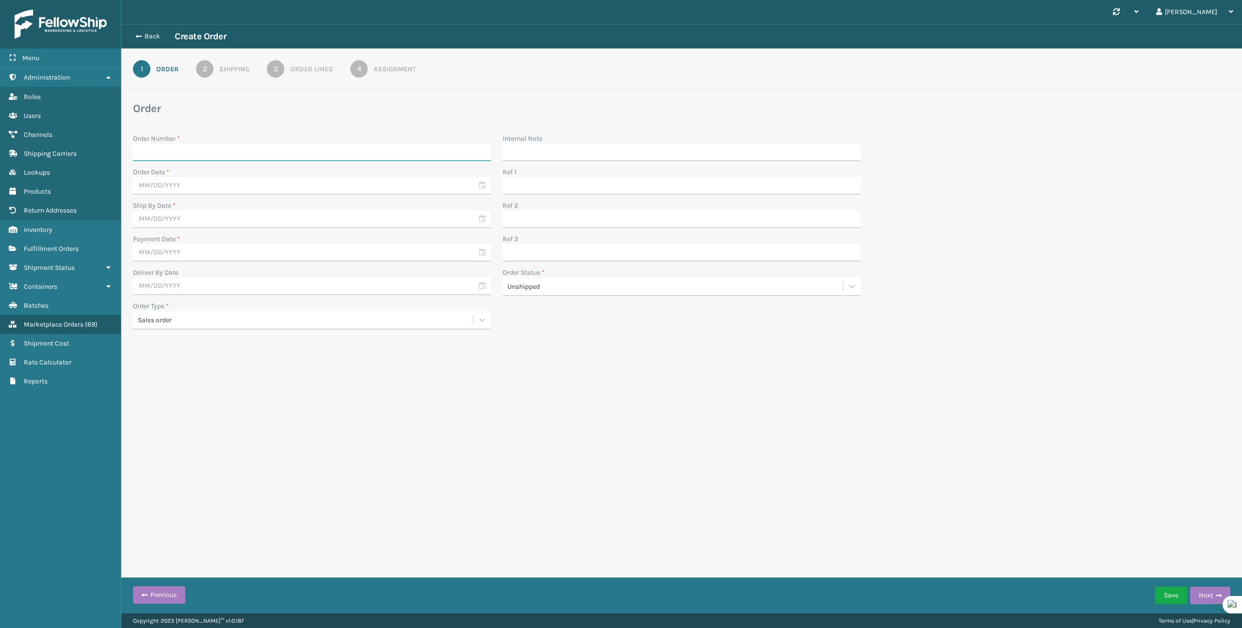
paste input "8195427562"
type input "8195427562"
click at [188, 189] on input "text" at bounding box center [312, 185] width 358 height 17
click at [198, 304] on div "27" at bounding box center [195, 305] width 16 height 15
click at [214, 218] on input "text" at bounding box center [312, 218] width 358 height 17
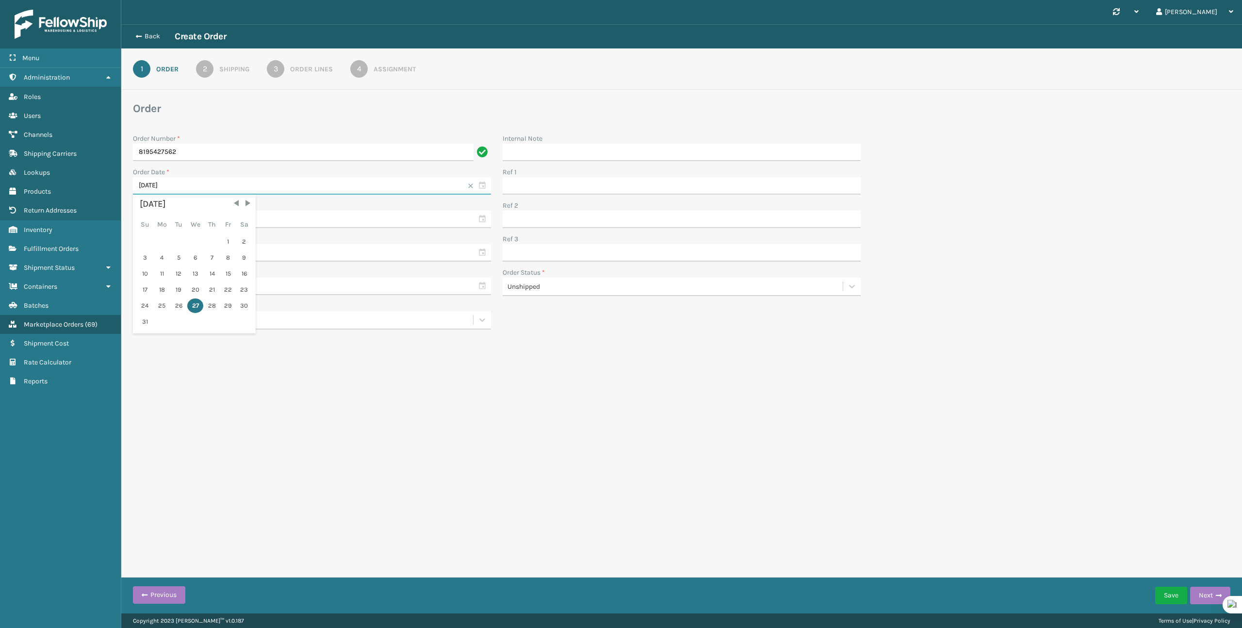
click at [215, 189] on input "[DATE]" at bounding box center [312, 185] width 358 height 17
click at [164, 306] on div "25" at bounding box center [162, 305] width 16 height 15
type input "[DATE]"
click at [197, 220] on input "text" at bounding box center [312, 218] width 358 height 17
click at [194, 338] on div "27" at bounding box center [195, 339] width 16 height 15
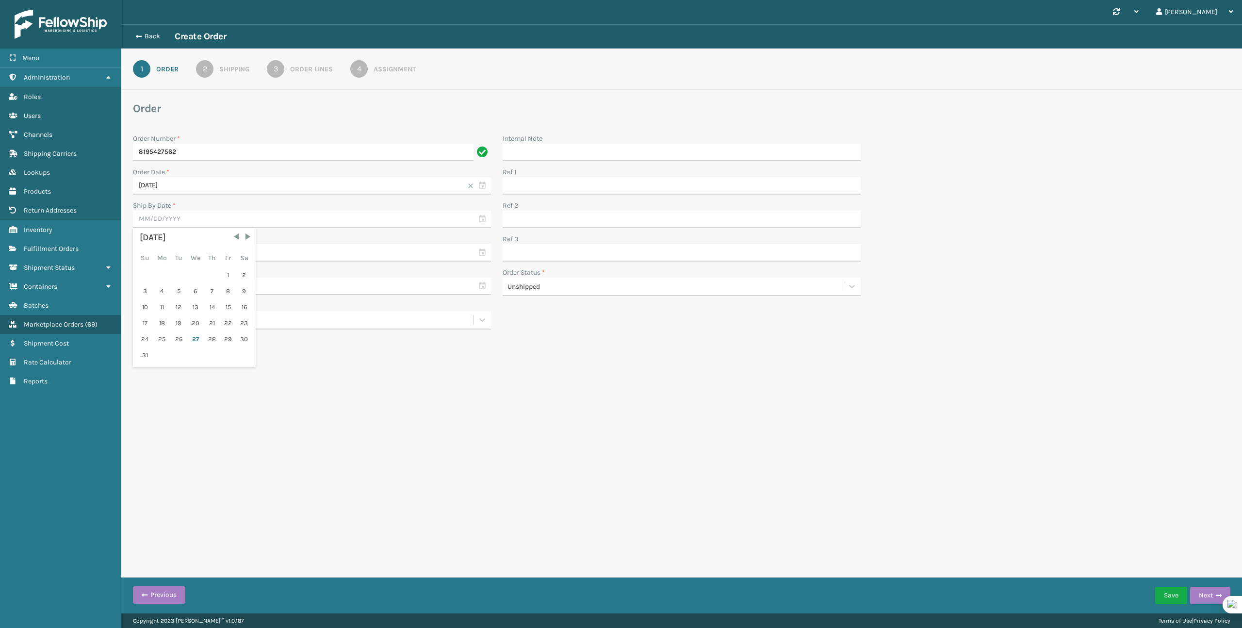
type input "[DATE]"
click at [202, 256] on input "text" at bounding box center [312, 252] width 358 height 17
click at [163, 372] on div "25" at bounding box center [162, 372] width 16 height 15
type input "[DATE]"
click at [189, 283] on input "text" at bounding box center [312, 285] width 358 height 17
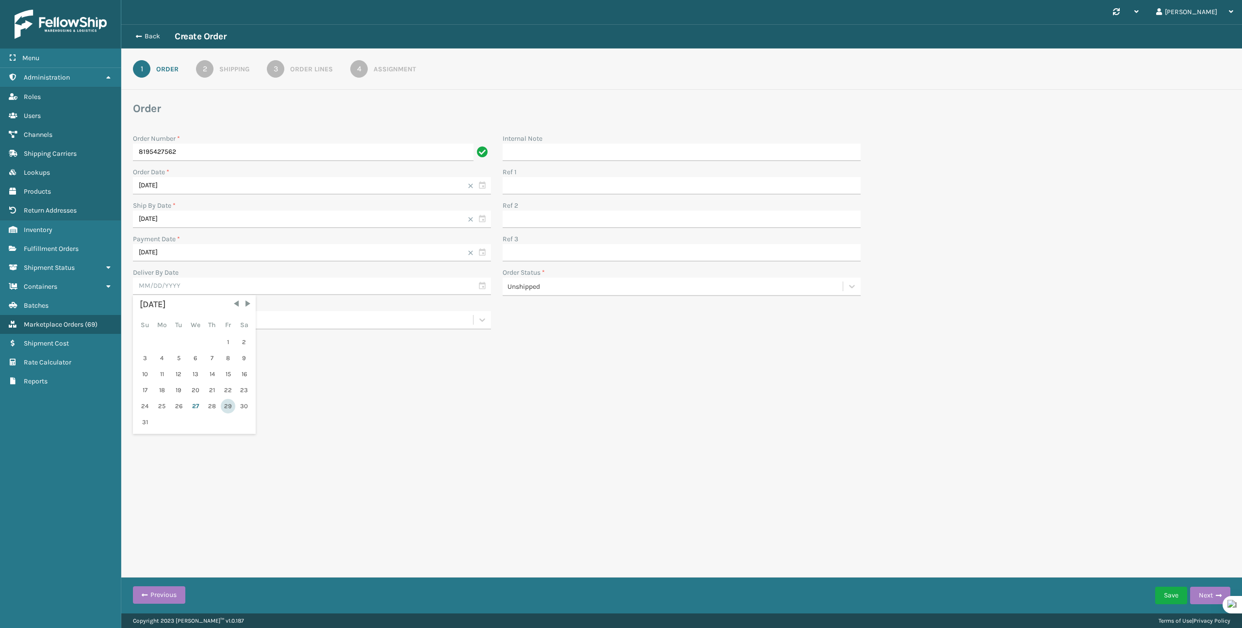
click at [222, 405] on div "29" at bounding box center [228, 406] width 15 height 15
type input "[DATE]"
click at [1211, 593] on button "Next" at bounding box center [1210, 594] width 40 height 17
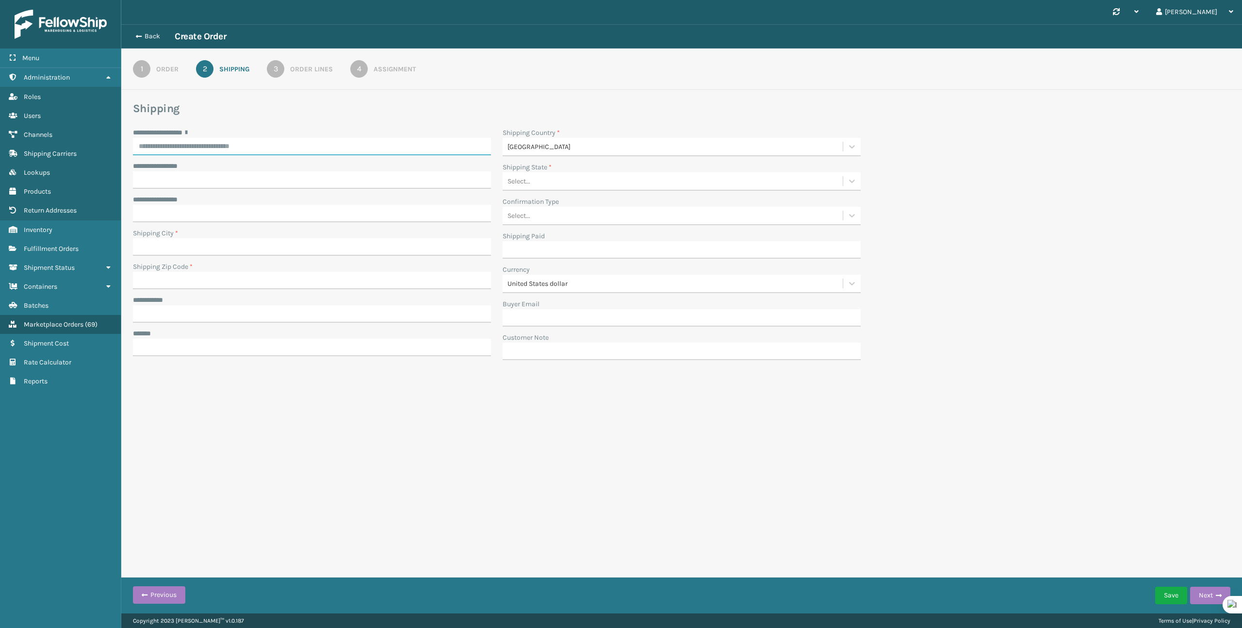
click at [226, 145] on input "**********" at bounding box center [312, 146] width 358 height 17
paste input "**********"
click at [243, 166] on div "[STREET_ADDRESS]" at bounding box center [312, 167] width 358 height 18
type input "**********"
type input "[GEOGRAPHIC_DATA]"
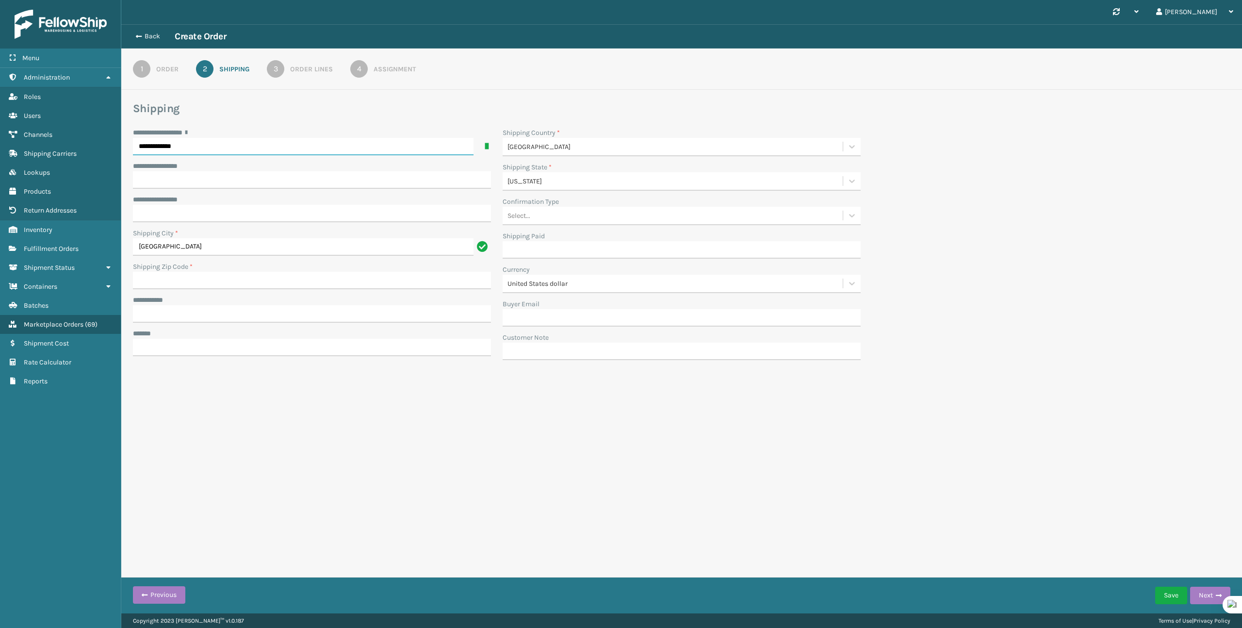
type input "04103-2908"
type input "**********"
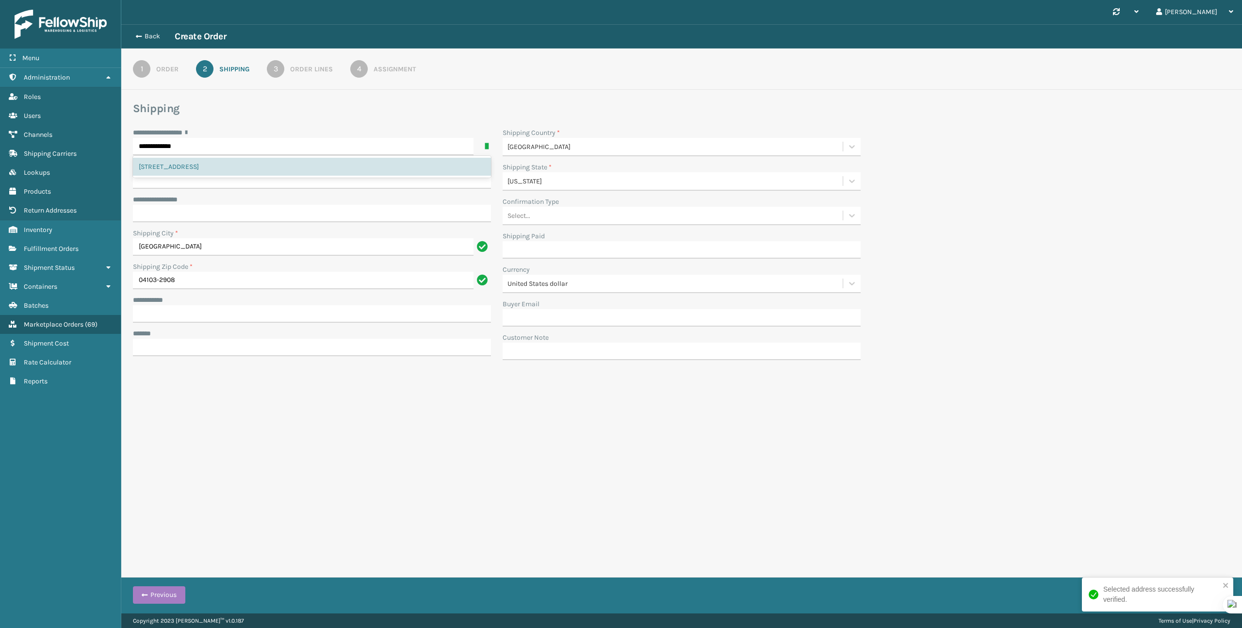
click at [401, 109] on h3 "Shipping" at bounding box center [681, 108] width 1097 height 15
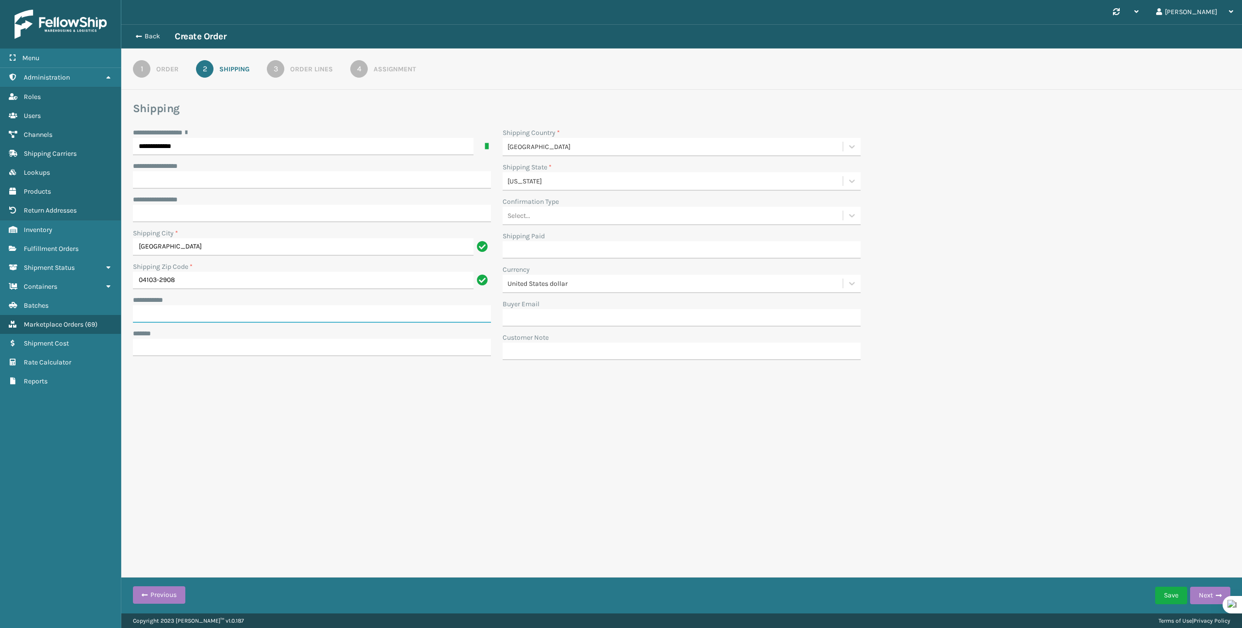
click at [255, 314] on input "**********" at bounding box center [312, 313] width 358 height 17
paste input "**********"
type input "**********"
click at [518, 315] on input "Buyer Email" at bounding box center [681, 317] width 358 height 17
paste input "[EMAIL_ADDRESS][DOMAIN_NAME]"
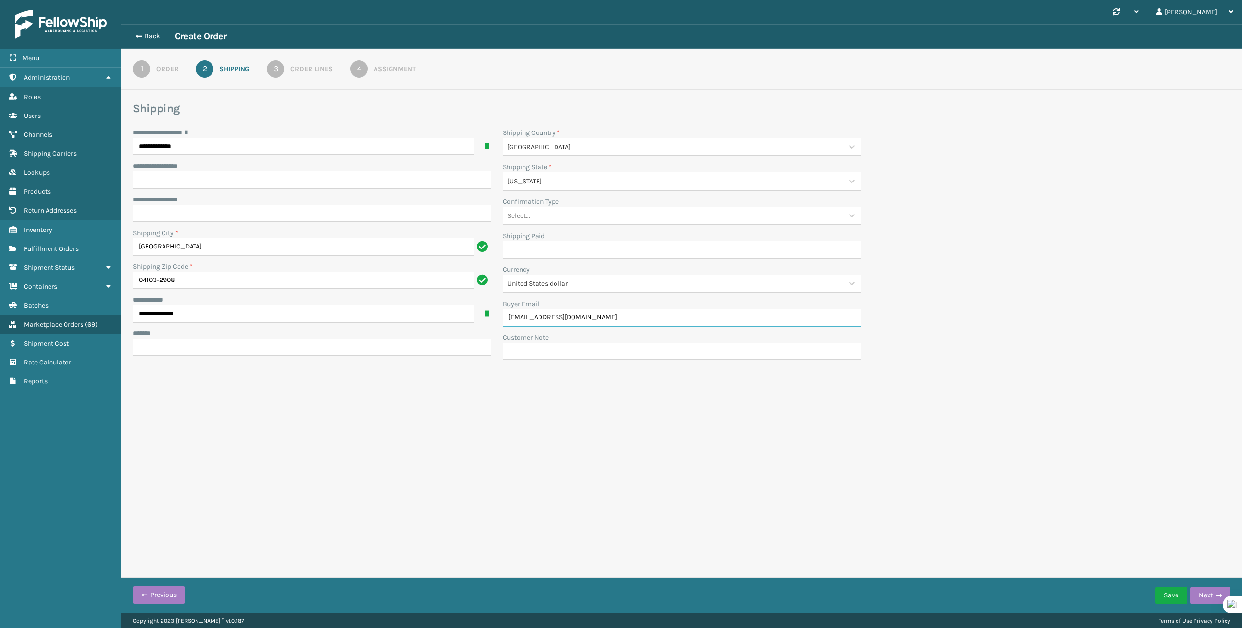
type input "[EMAIL_ADDRESS][DOMAIN_NAME]"
click at [204, 342] on input "***** *" at bounding box center [312, 347] width 358 height 17
paste input "**********"
click at [153, 348] on input "**********" at bounding box center [303, 347] width 340 height 17
type input "**********"
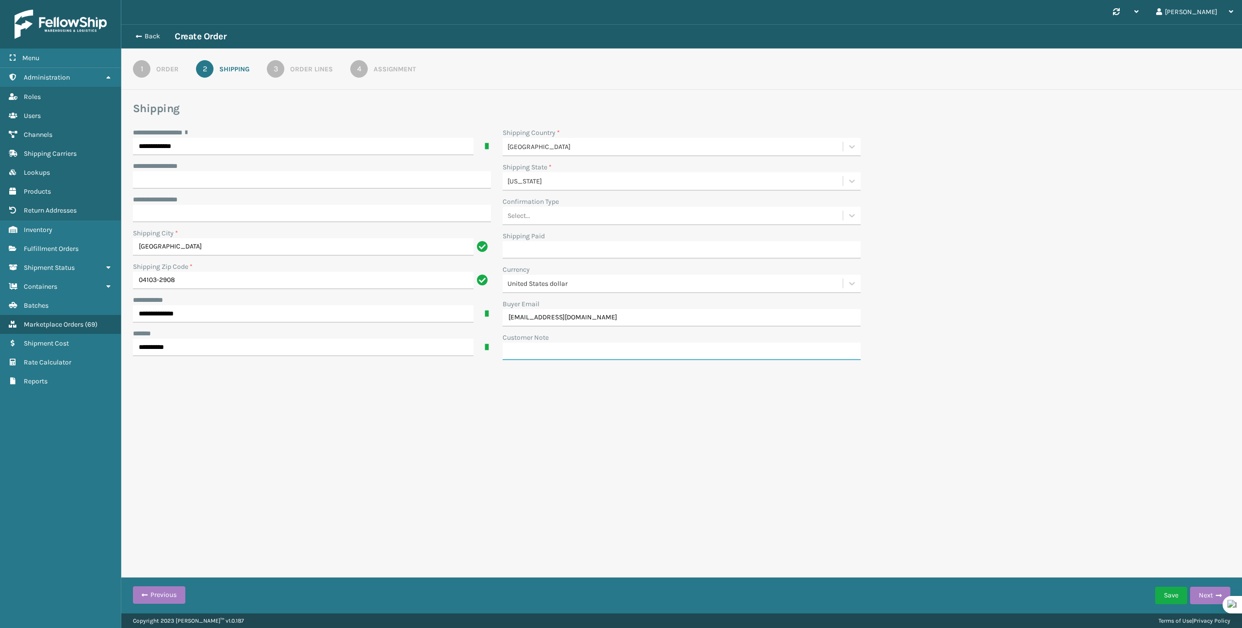
click at [191, 417] on div "**********" at bounding box center [681, 306] width 1120 height 613
click at [1198, 596] on button "Next" at bounding box center [1210, 594] width 40 height 17
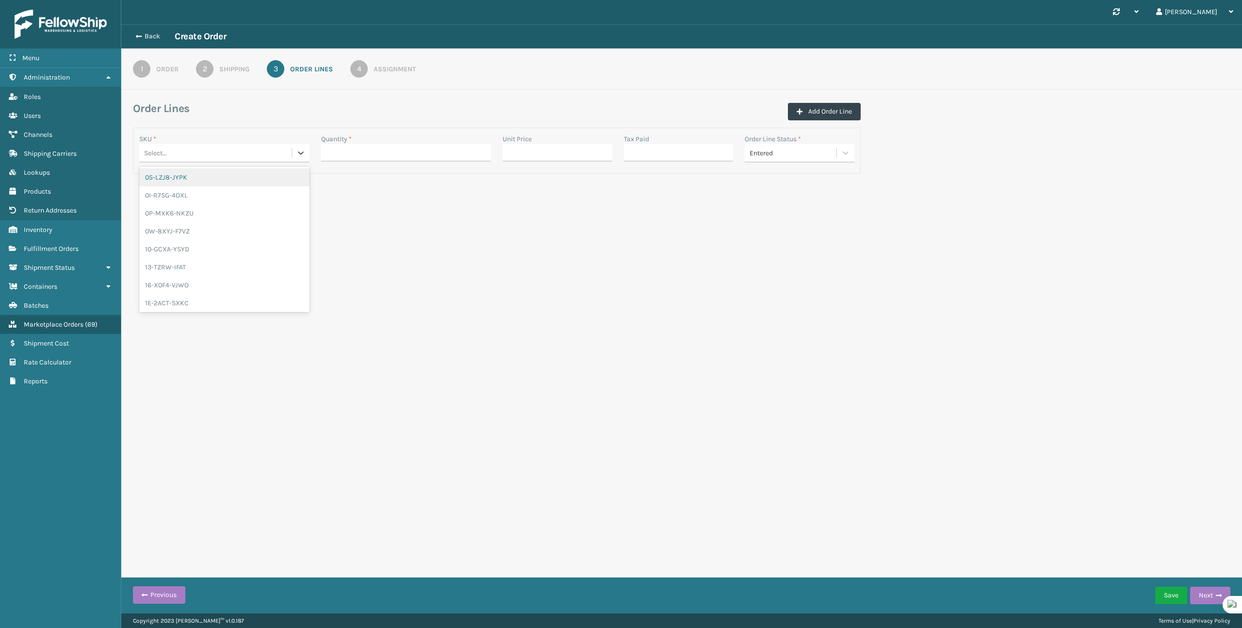
click at [185, 159] on div "Select..." at bounding box center [215, 153] width 152 height 16
paste input "FG-660L-EAE3"
type input "FG-660L-EAE3"
click at [196, 182] on div "FG-660L-EAE3" at bounding box center [224, 177] width 170 height 18
click at [342, 156] on input "Quantity *" at bounding box center [406, 152] width 170 height 17
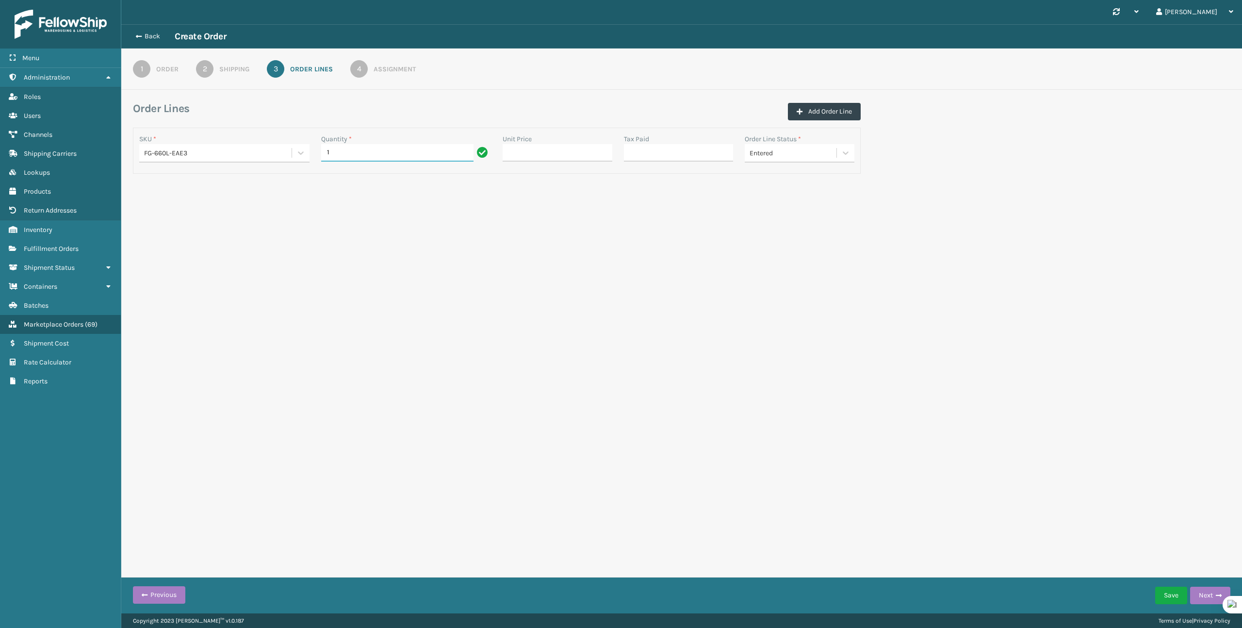
type input "1"
click at [1208, 599] on button "Next" at bounding box center [1210, 594] width 40 height 17
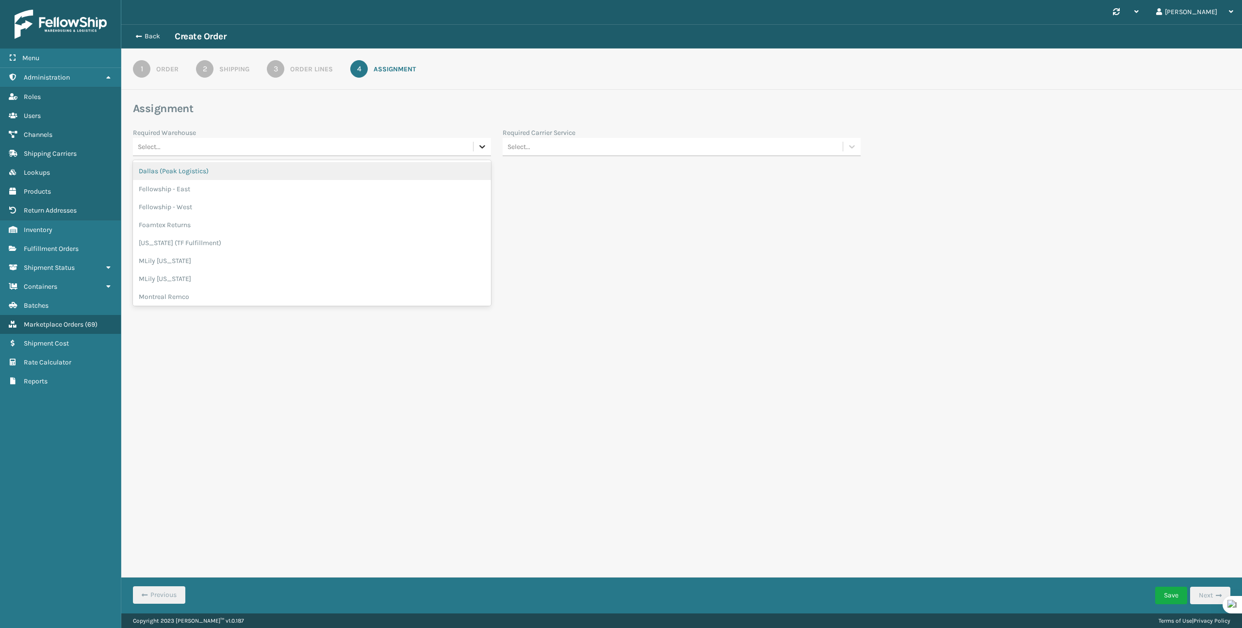
click at [482, 147] on icon at bounding box center [482, 146] width 6 height 3
click at [391, 201] on div "Fellowship - West" at bounding box center [312, 207] width 358 height 18
click at [446, 241] on div "Synchronise all channels [PERSON_NAME] Log Out Back Create Order 1 Order 2 Ship…" at bounding box center [681, 306] width 1120 height 613
click at [1166, 599] on button "Save" at bounding box center [1171, 594] width 32 height 17
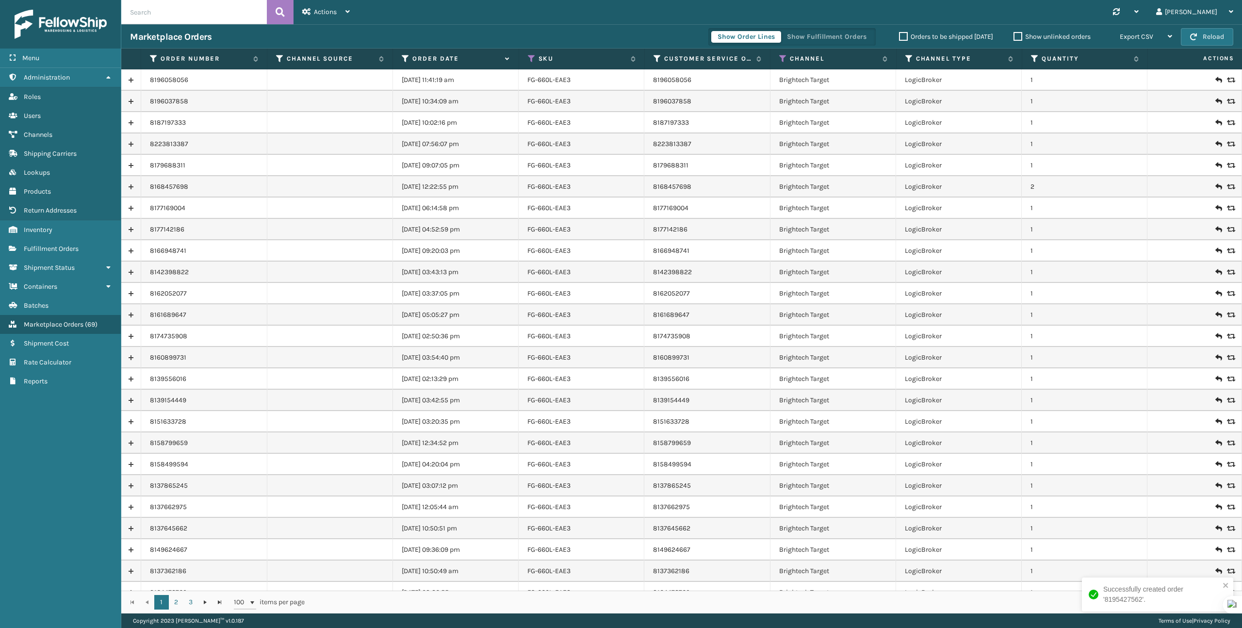
click at [141, 14] on input "text" at bounding box center [194, 12] width 146 height 24
type input "n"
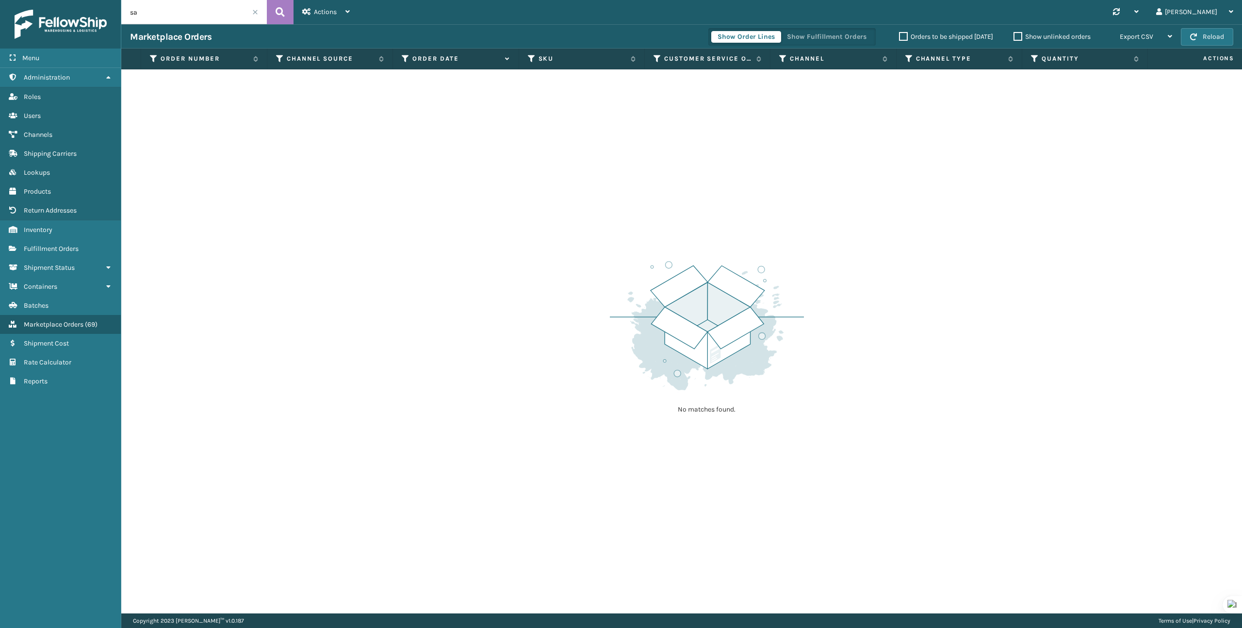
type input "s"
type input "m"
click at [142, 11] on input "samples" at bounding box center [194, 12] width 146 height 24
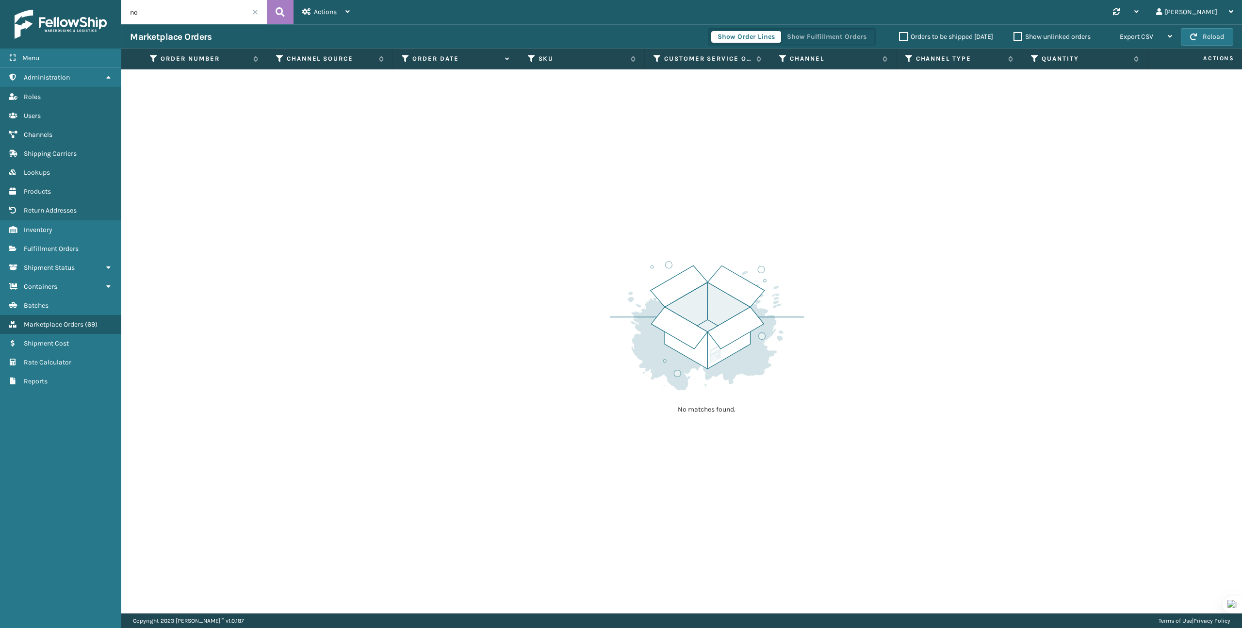
type input "n"
click at [257, 13] on span at bounding box center [255, 12] width 6 height 6
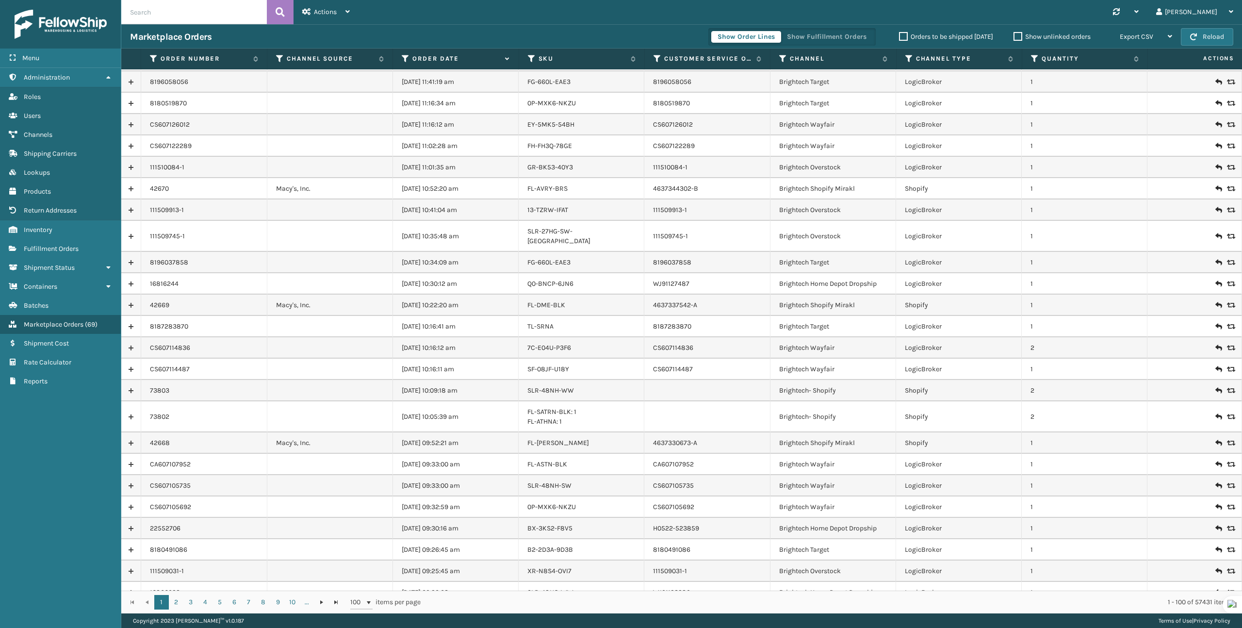
scroll to position [802, 0]
click at [154, 59] on icon at bounding box center [154, 58] width 8 height 9
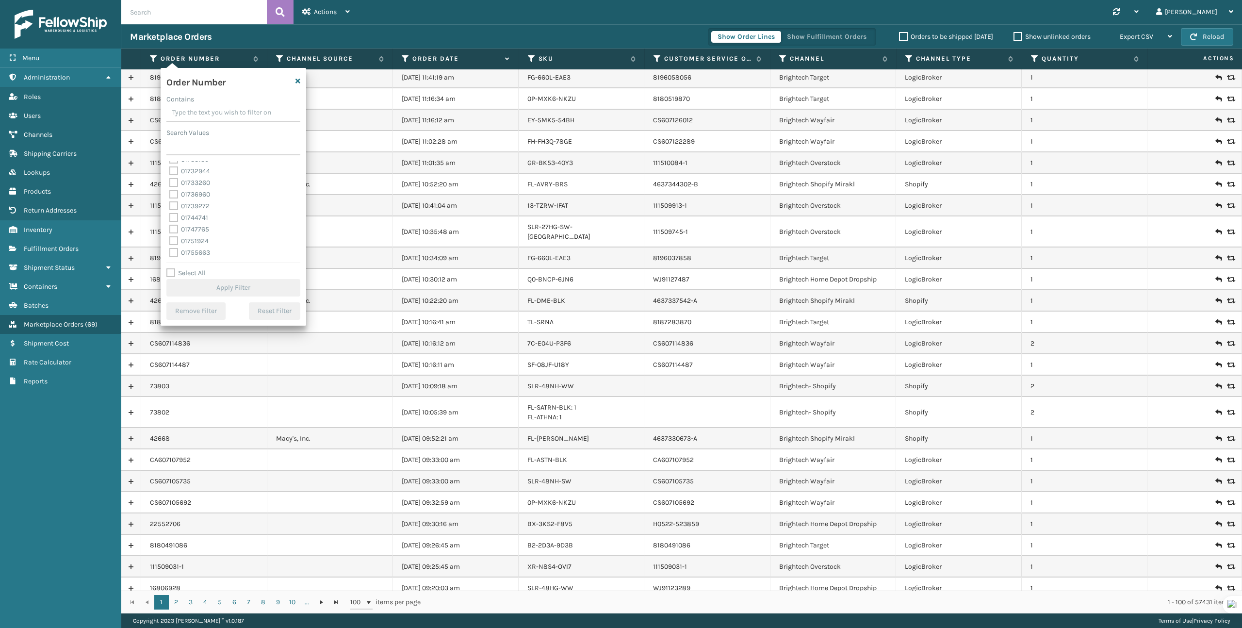
scroll to position [1067, 0]
click at [301, 81] on div "Order Number" at bounding box center [234, 84] width 146 height 20
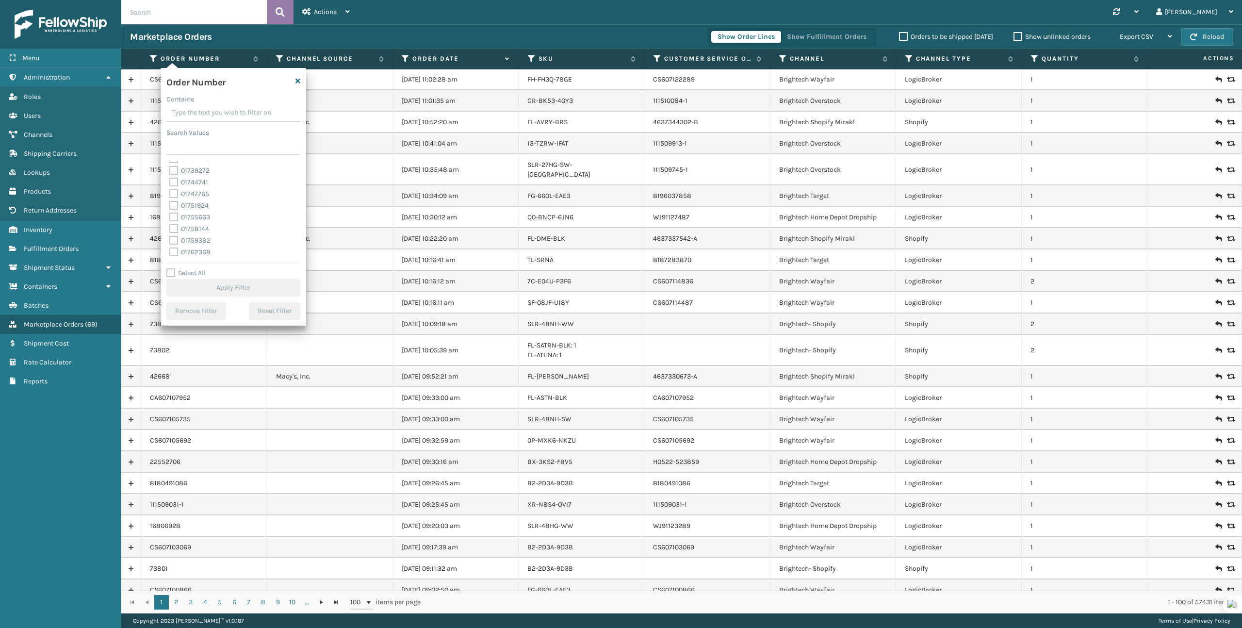
scroll to position [871, 0]
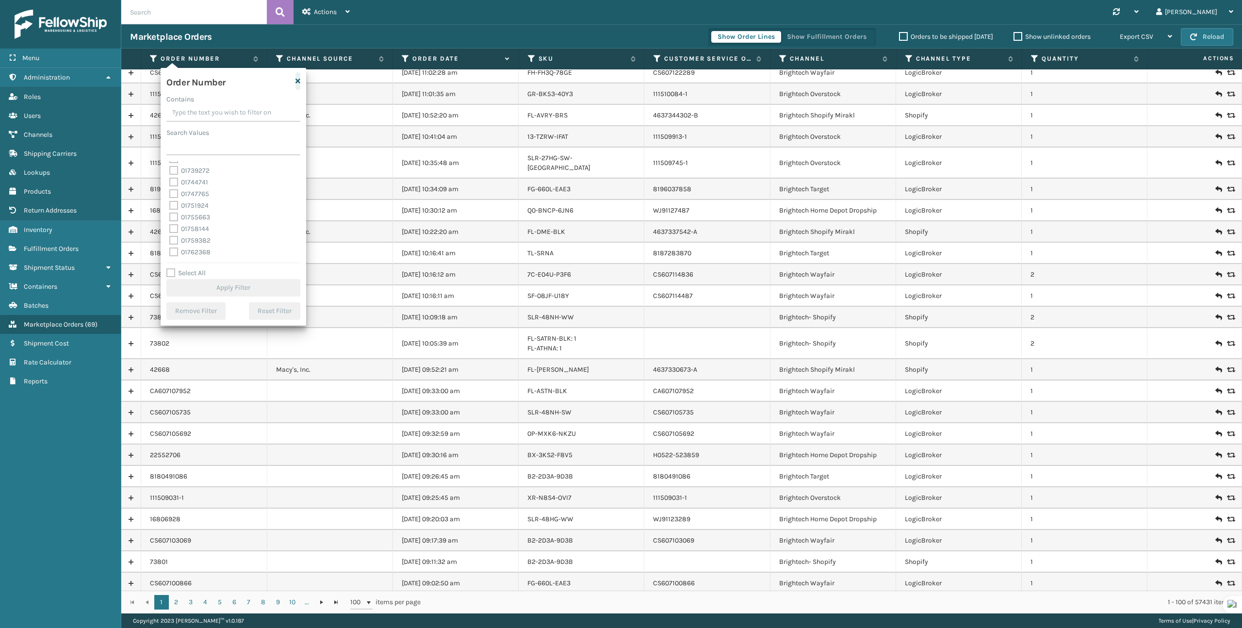
click at [297, 79] on icon "button" at bounding box center [297, 81] width 5 height 7
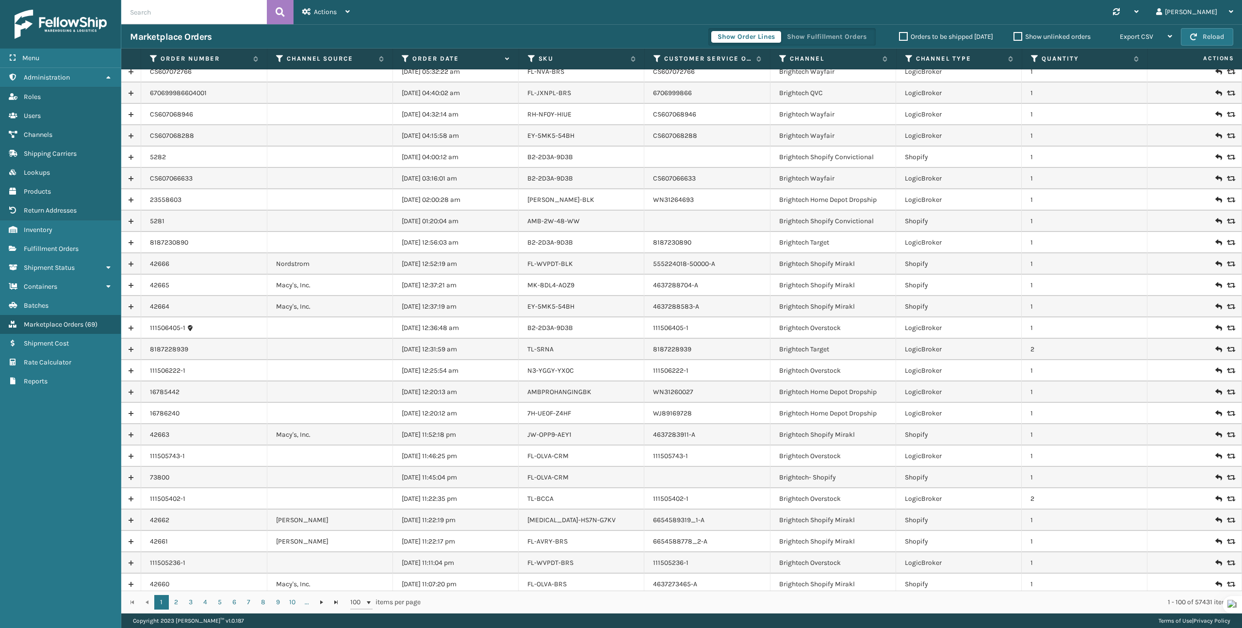
scroll to position [1623, 0]
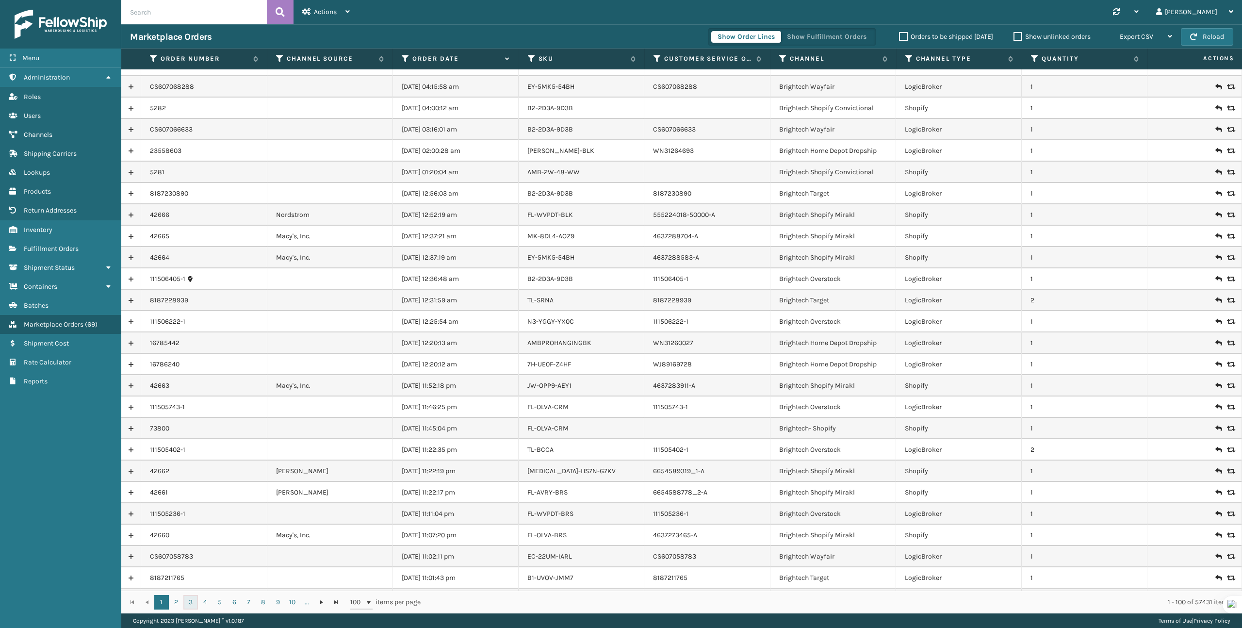
click at [193, 603] on link "3" at bounding box center [190, 602] width 15 height 15
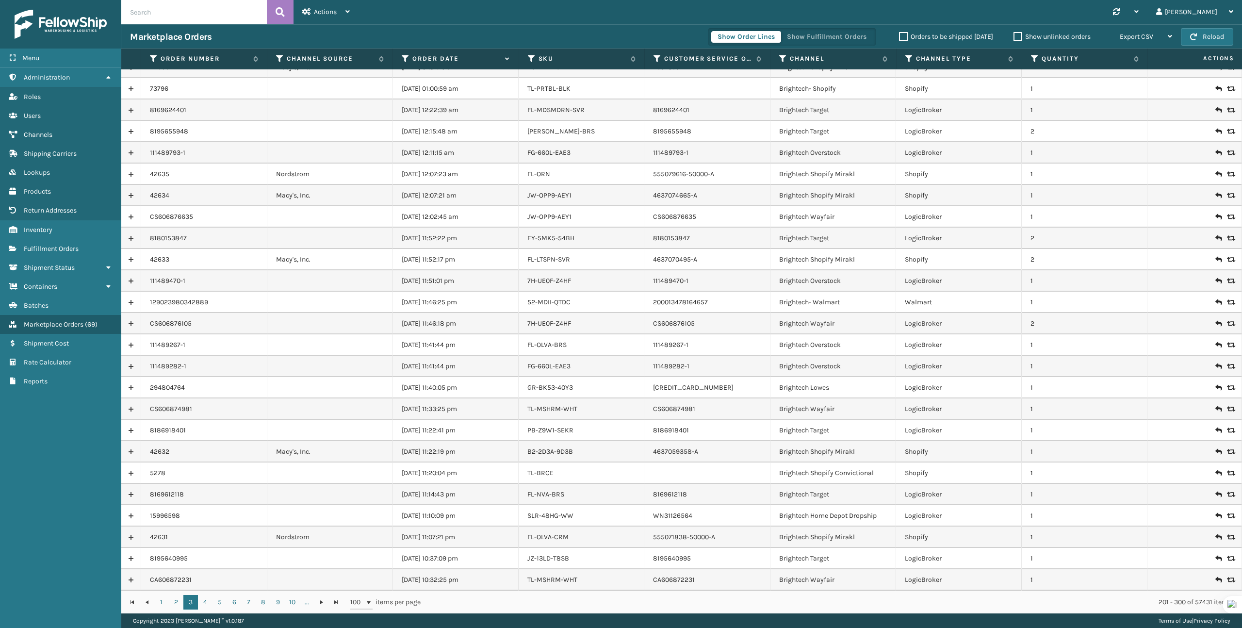
scroll to position [1642, 0]
